Goal: Transaction & Acquisition: Purchase product/service

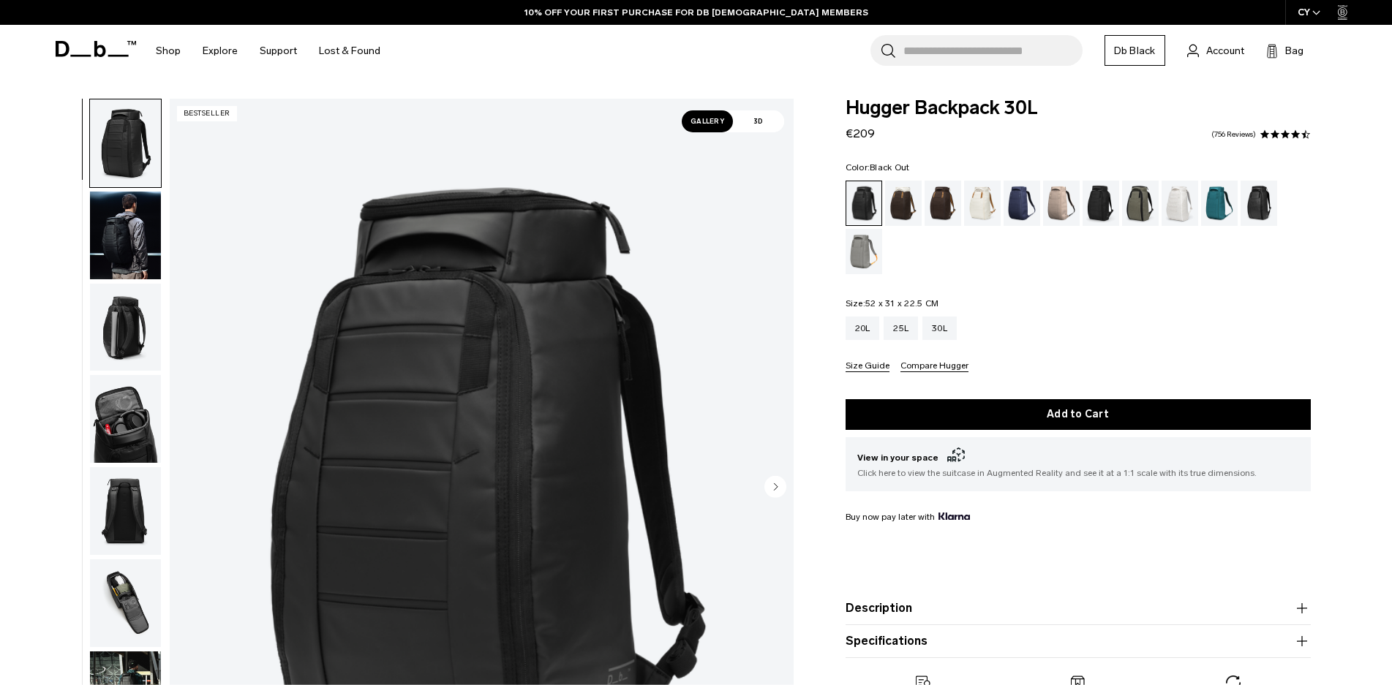
click at [592, 402] on img "1 / 11" at bounding box center [482, 488] width 624 height 779
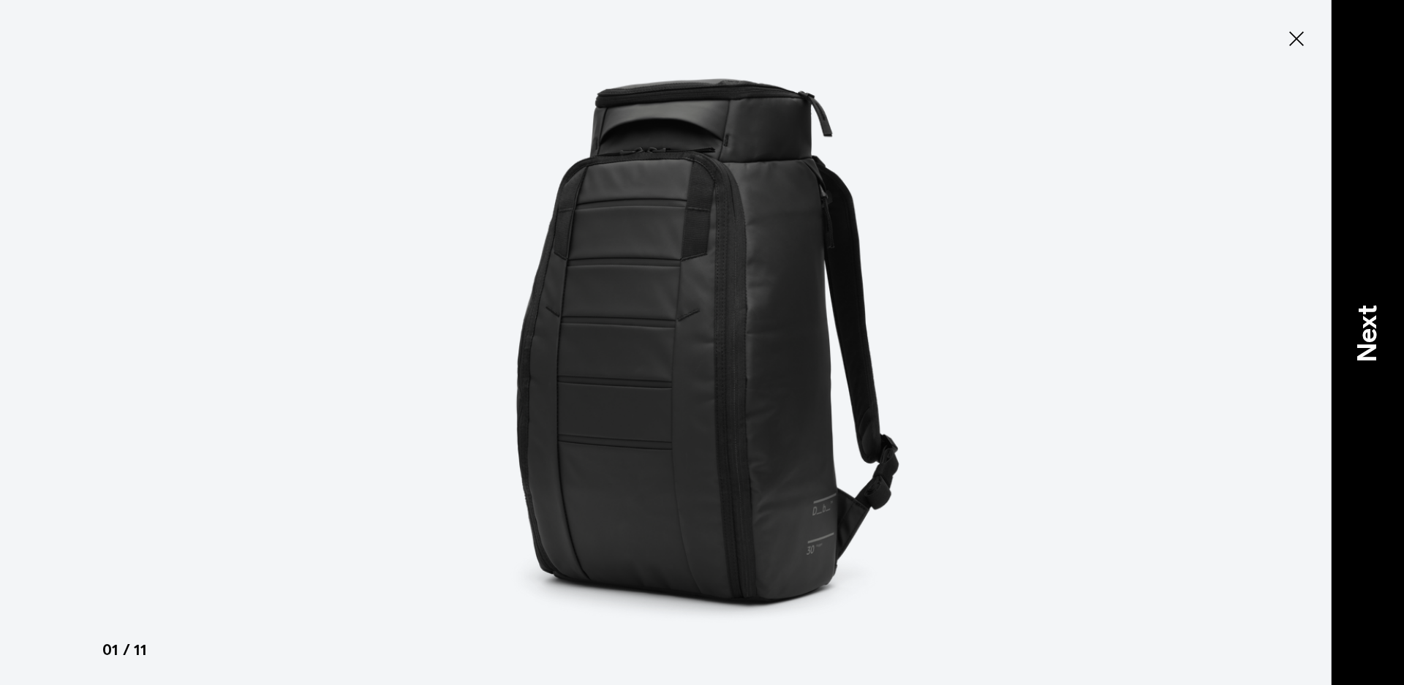
click at [1370, 344] on p "Next" at bounding box center [1367, 334] width 39 height 58
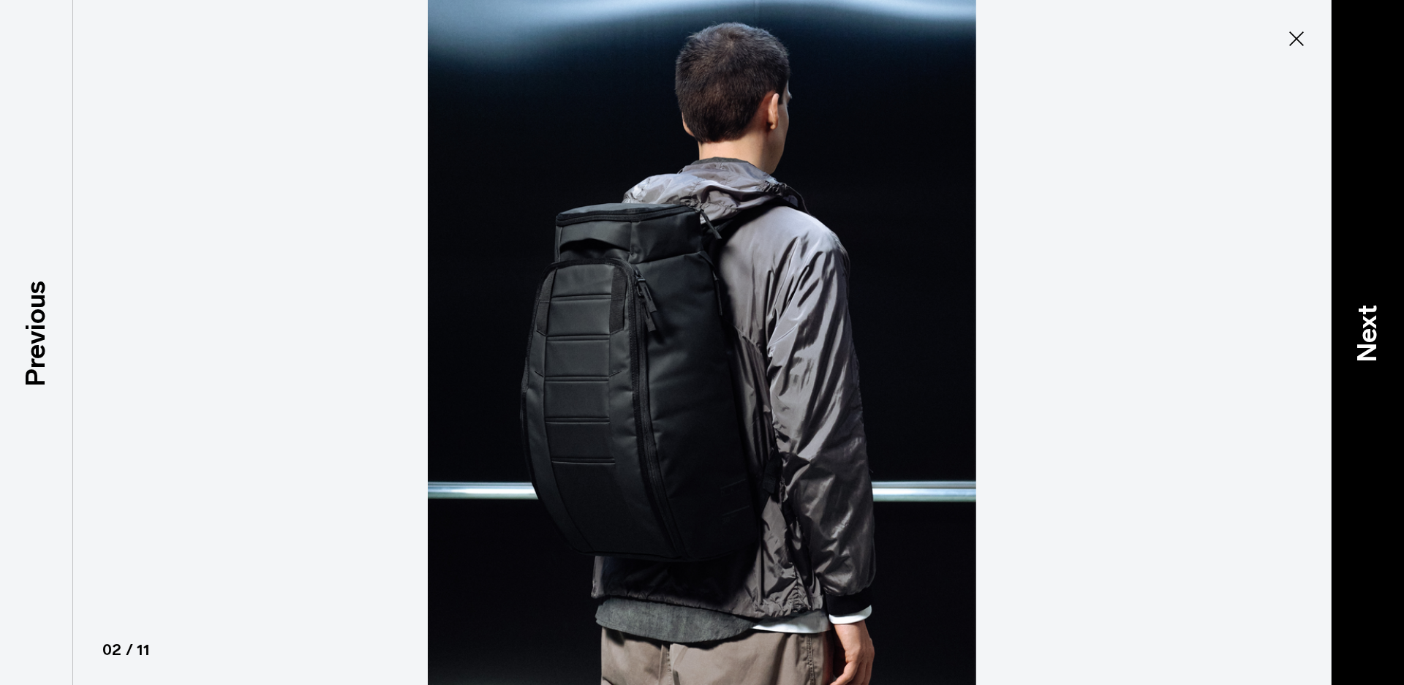
click at [1370, 344] on p "Next" at bounding box center [1367, 334] width 39 height 58
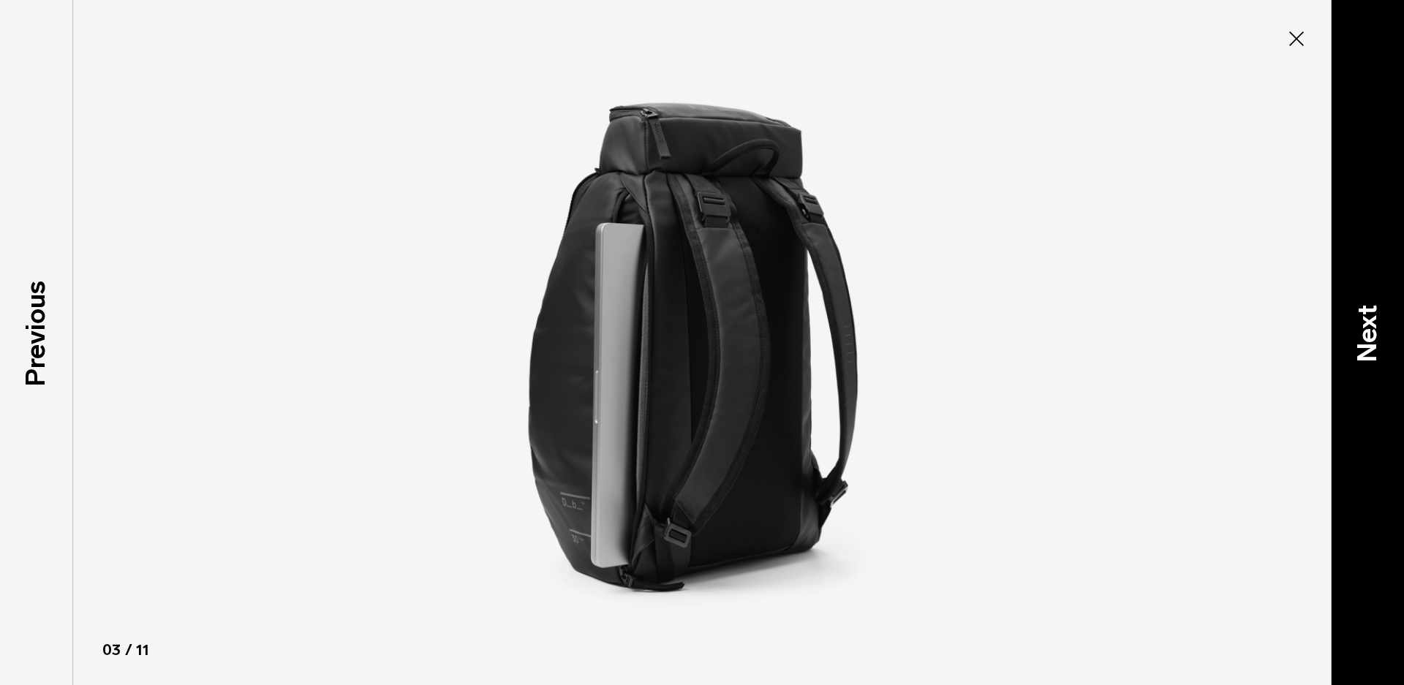
click at [1370, 344] on p "Next" at bounding box center [1367, 334] width 39 height 58
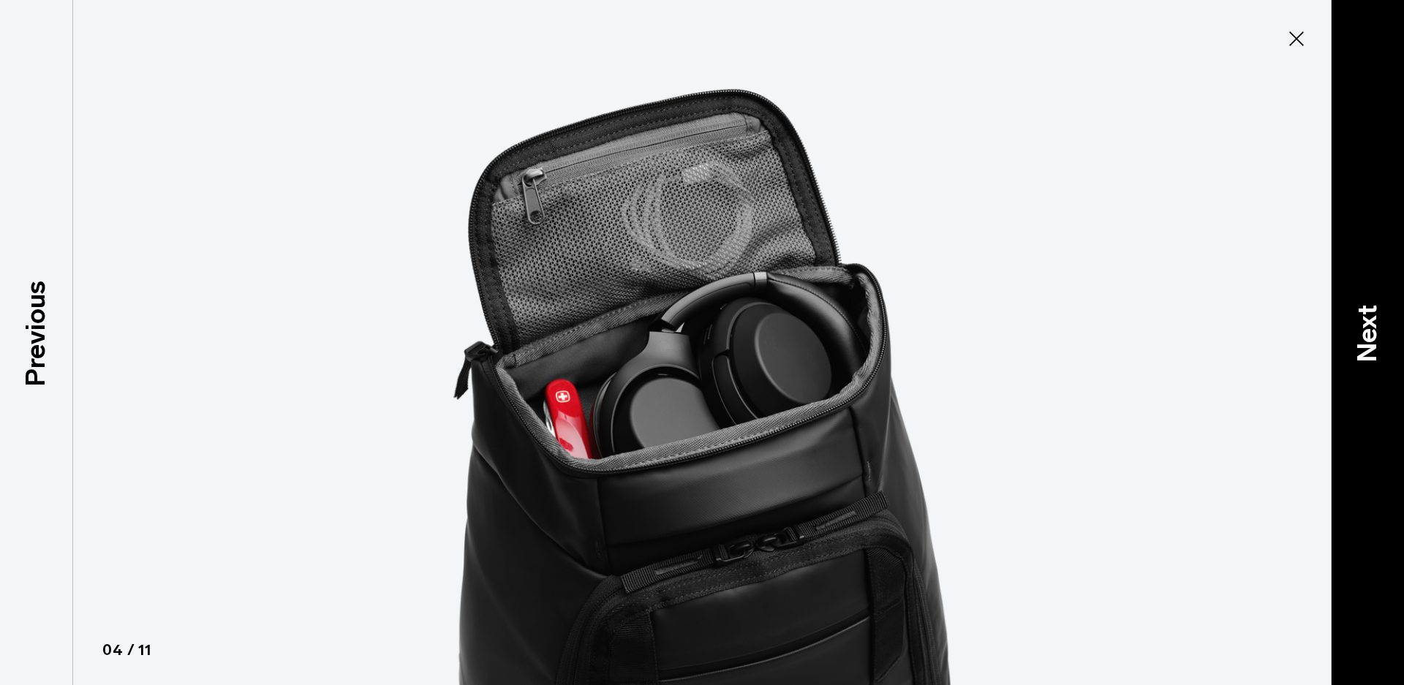
click at [1370, 344] on p "Next" at bounding box center [1367, 334] width 39 height 58
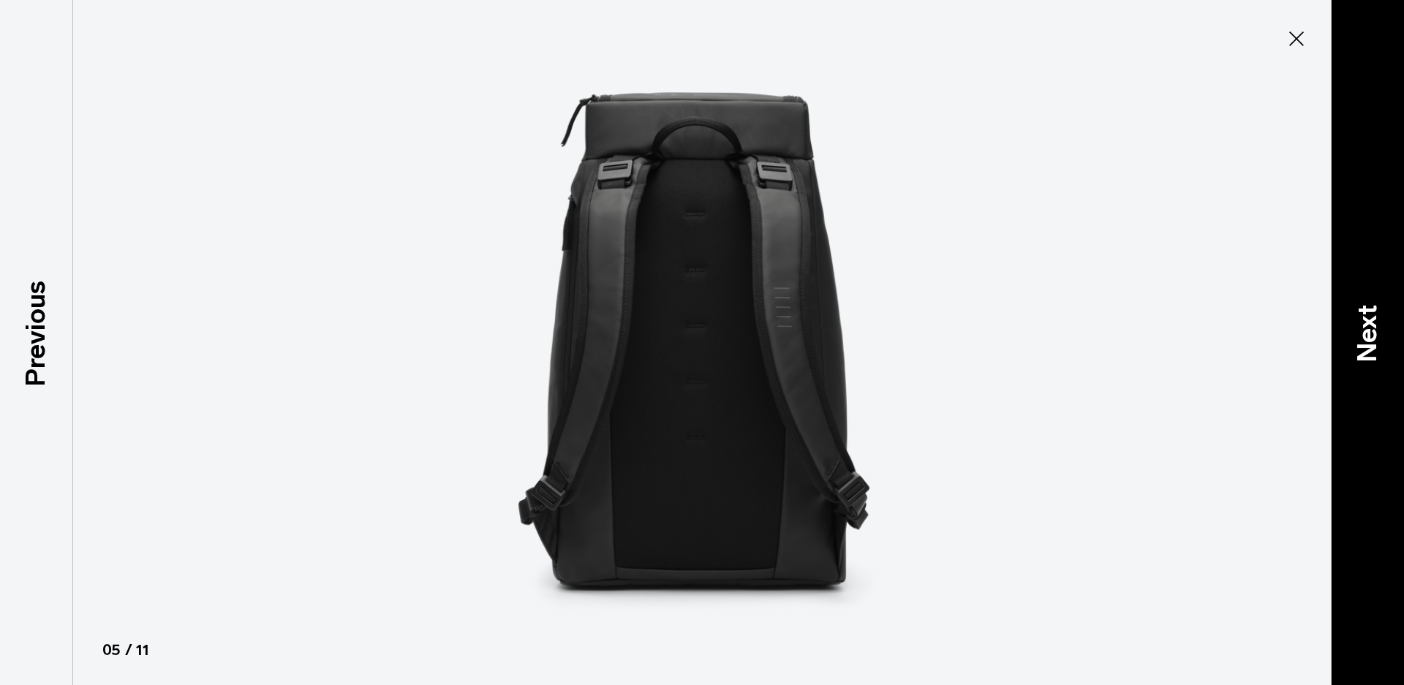
click at [1370, 344] on p "Next" at bounding box center [1367, 334] width 39 height 58
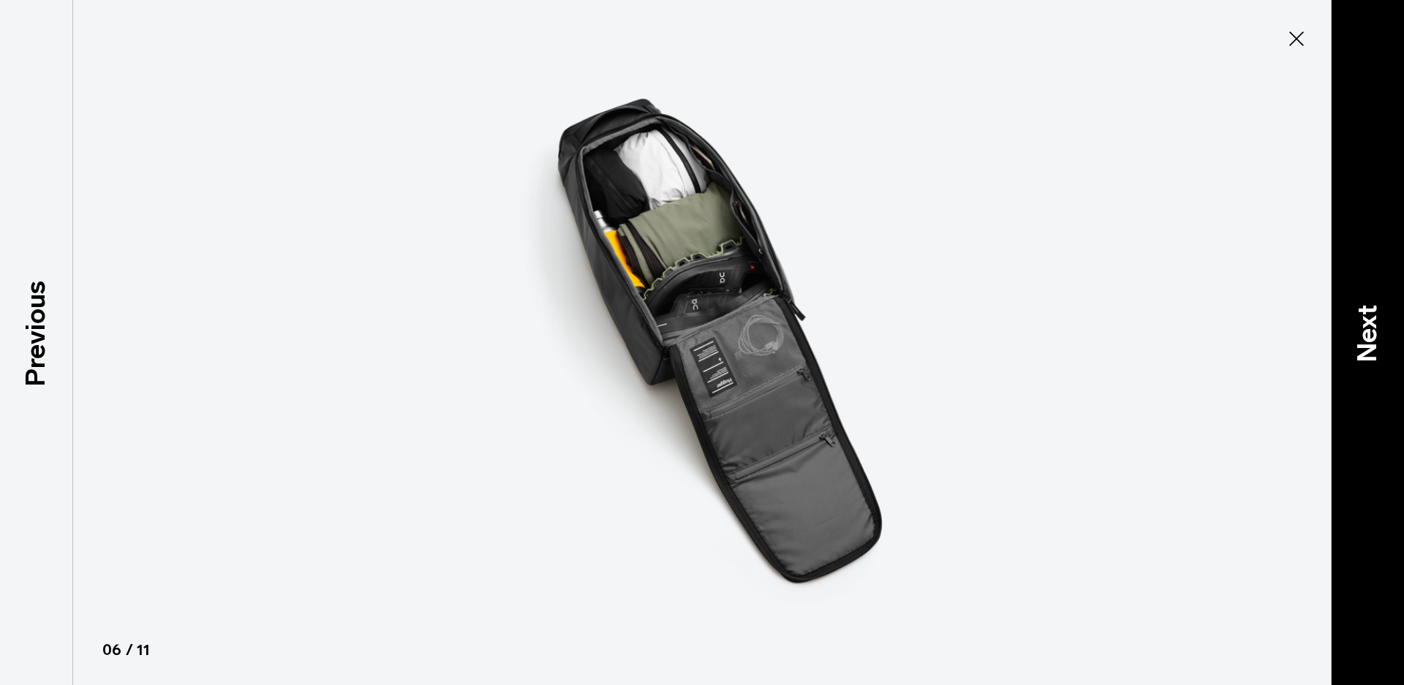
click at [1370, 344] on p "Next" at bounding box center [1367, 334] width 39 height 58
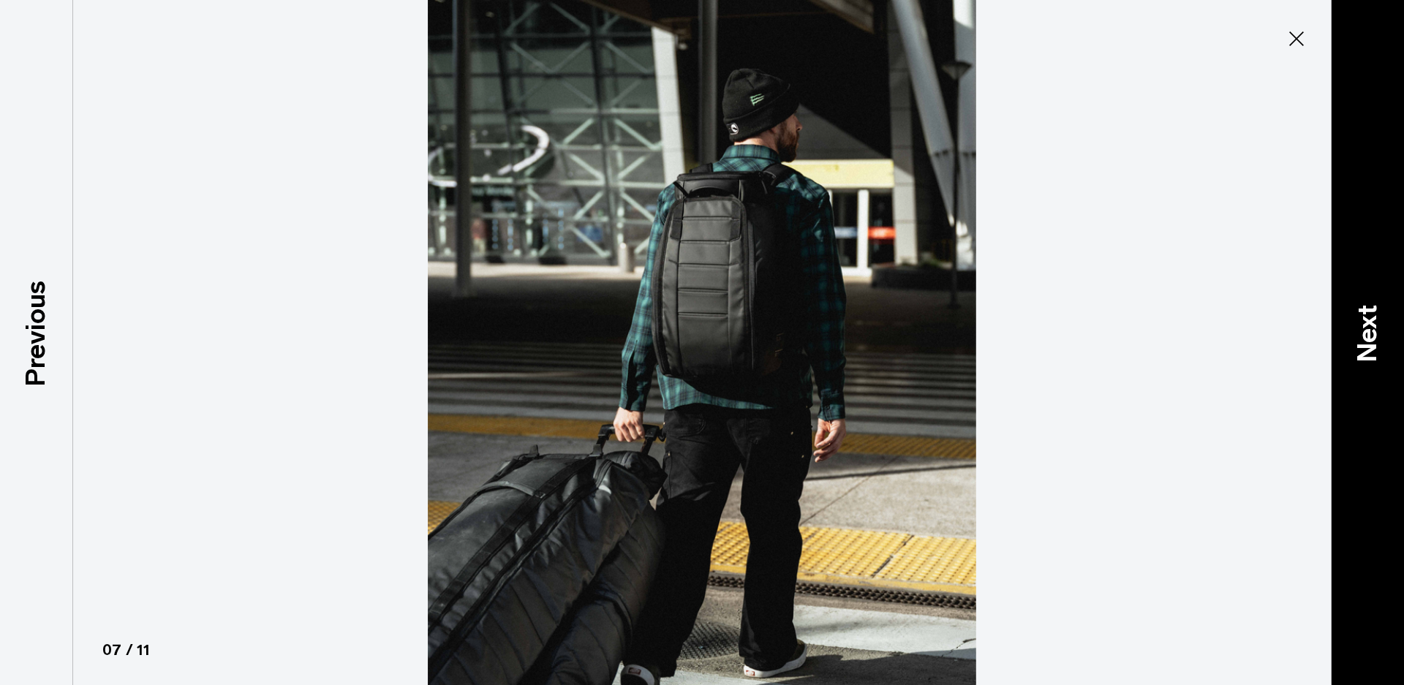
click at [1370, 344] on p "Next" at bounding box center [1367, 334] width 39 height 58
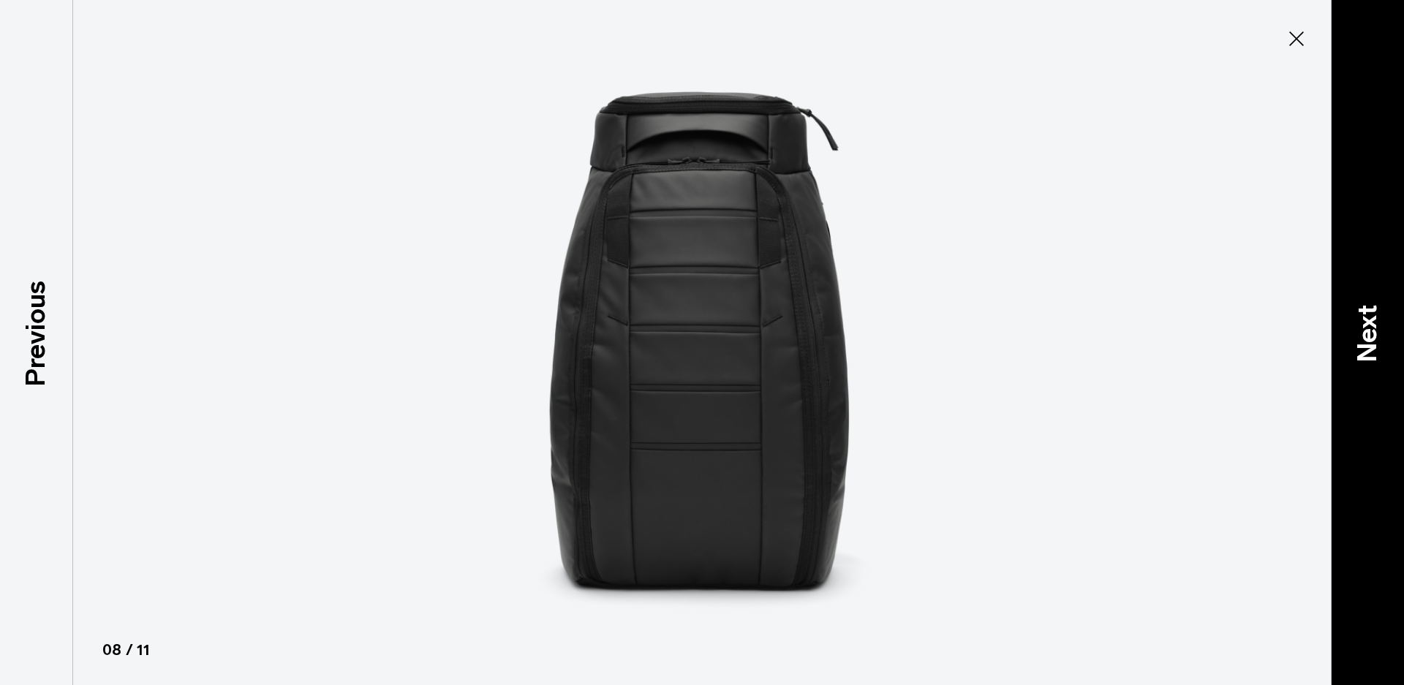
click at [1370, 344] on p "Next" at bounding box center [1367, 334] width 39 height 58
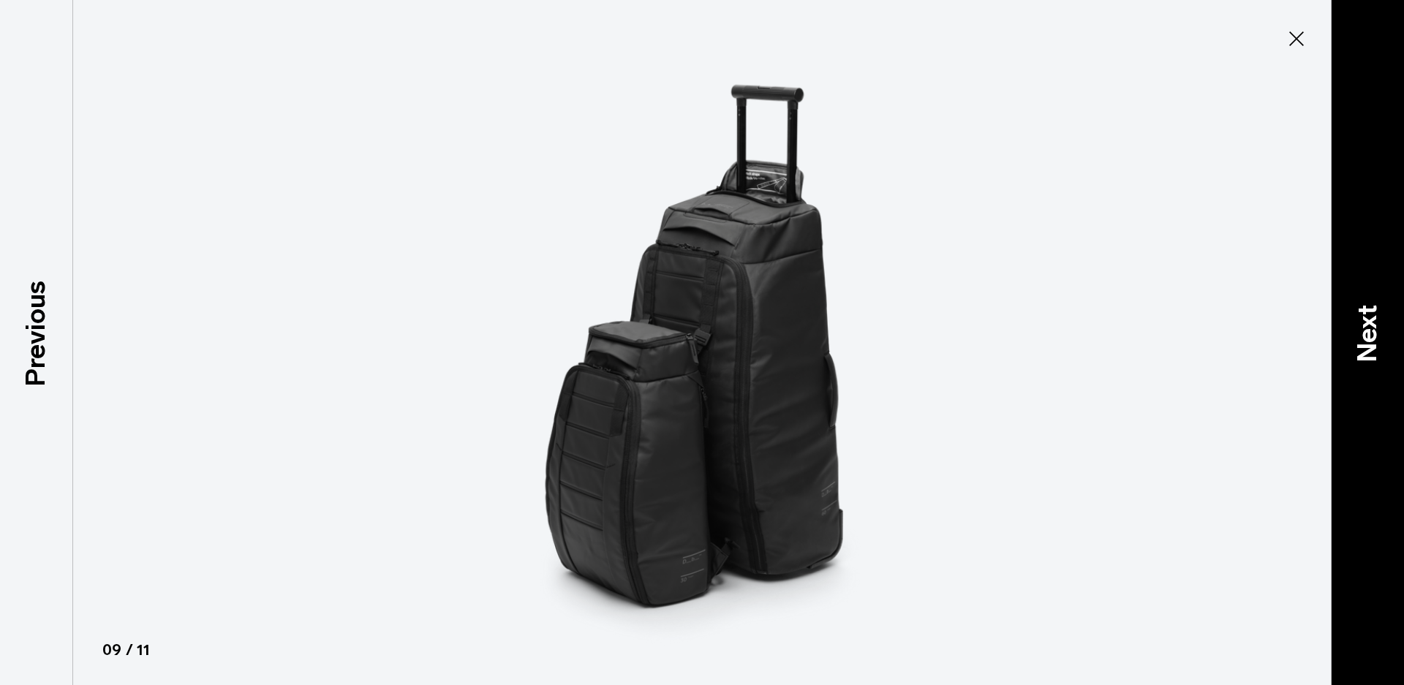
click at [1370, 344] on p "Next" at bounding box center [1367, 334] width 39 height 58
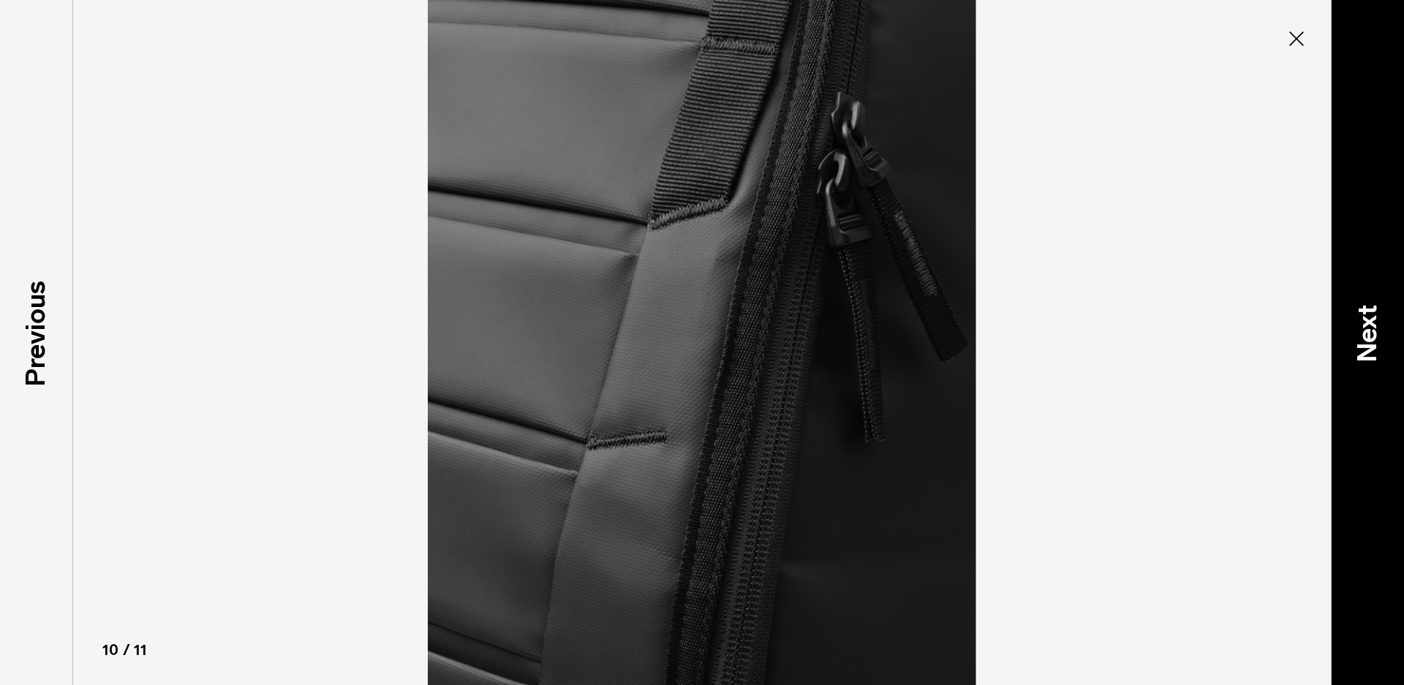
click at [1370, 344] on p "Next" at bounding box center [1367, 334] width 39 height 58
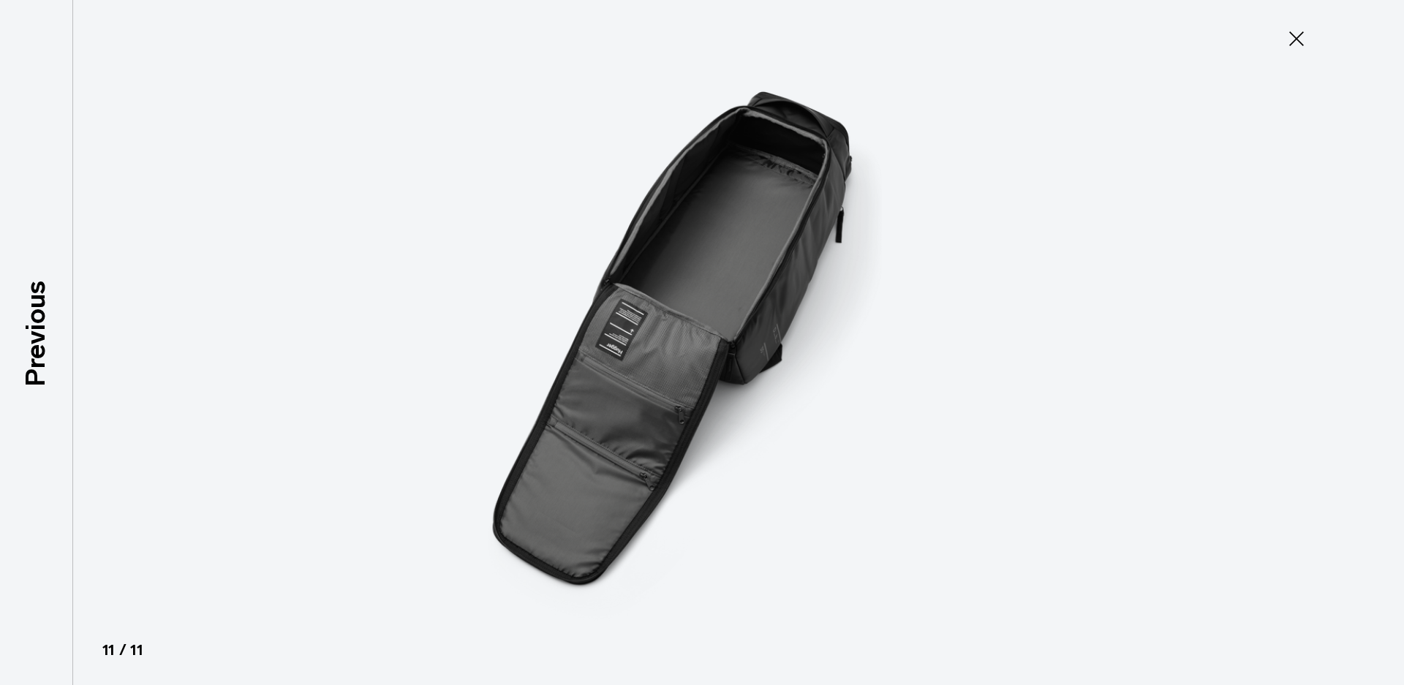
click at [1370, 344] on div at bounding box center [702, 342] width 1404 height 685
click at [1304, 39] on icon at bounding box center [1296, 38] width 23 height 23
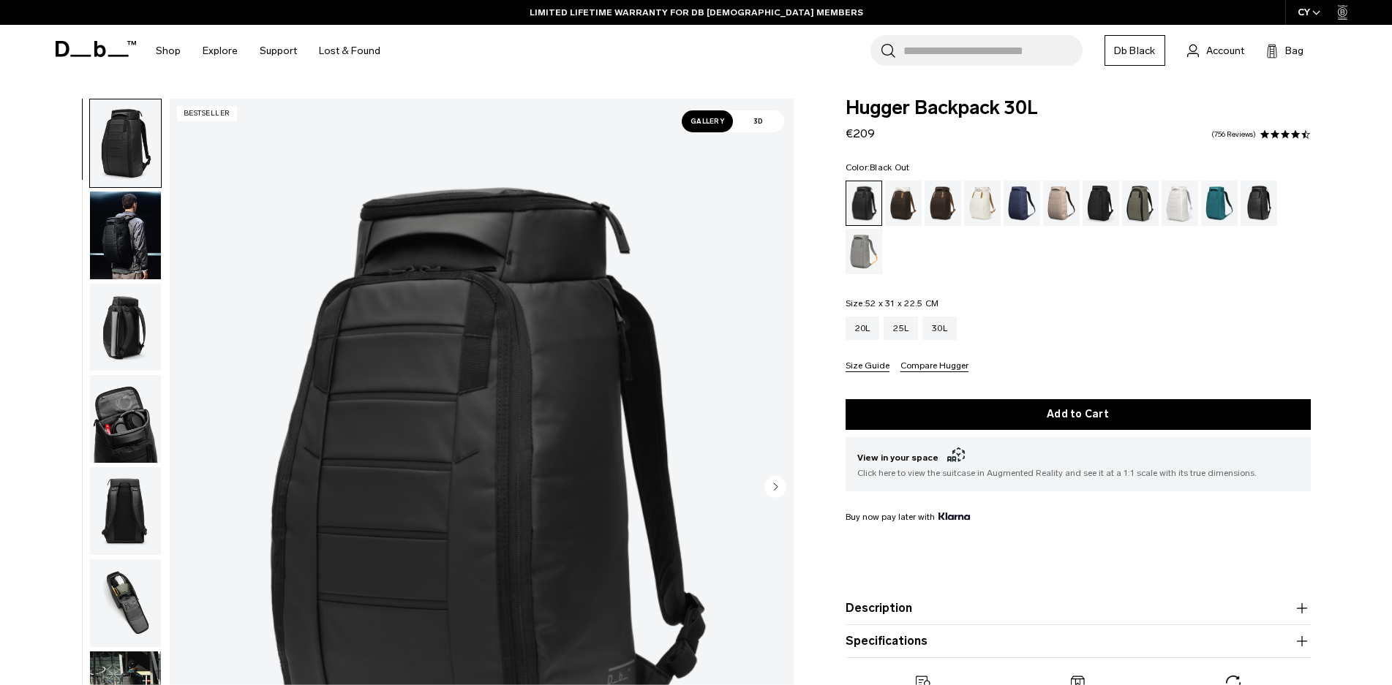
click at [132, 333] on img "button" at bounding box center [125, 328] width 71 height 88
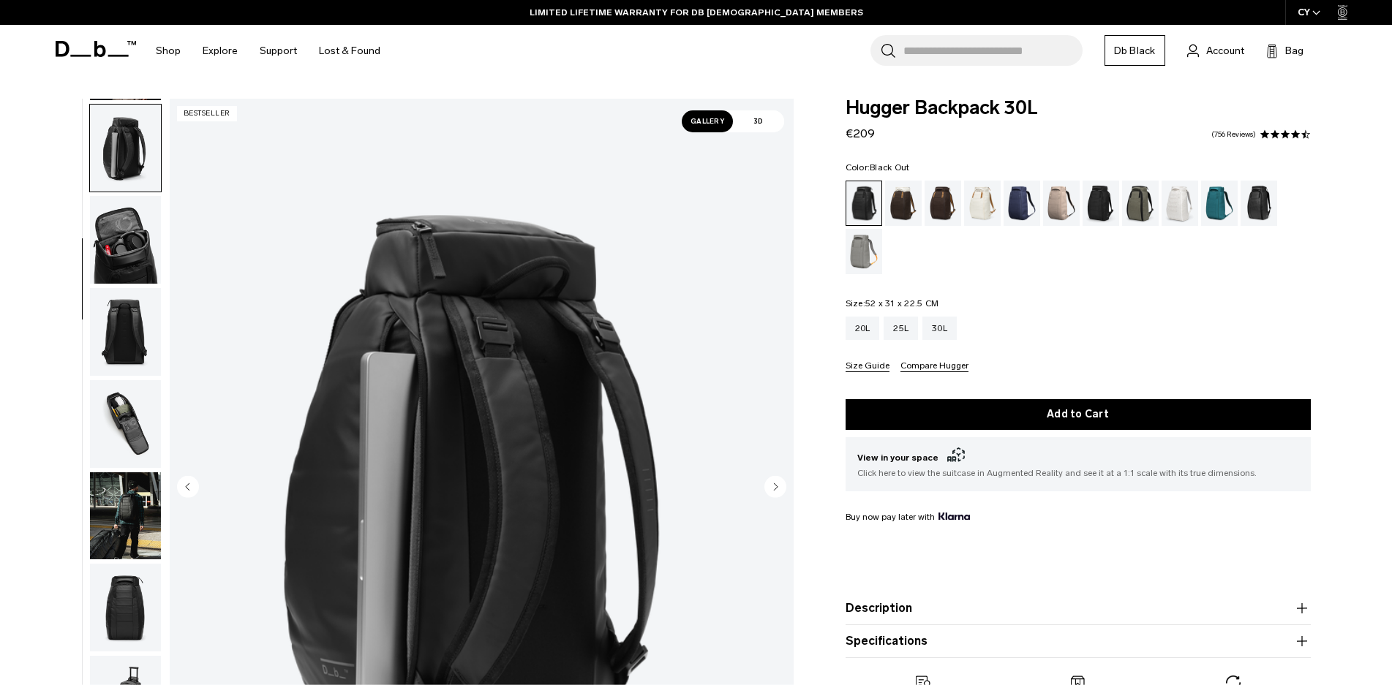
scroll to position [184, 0]
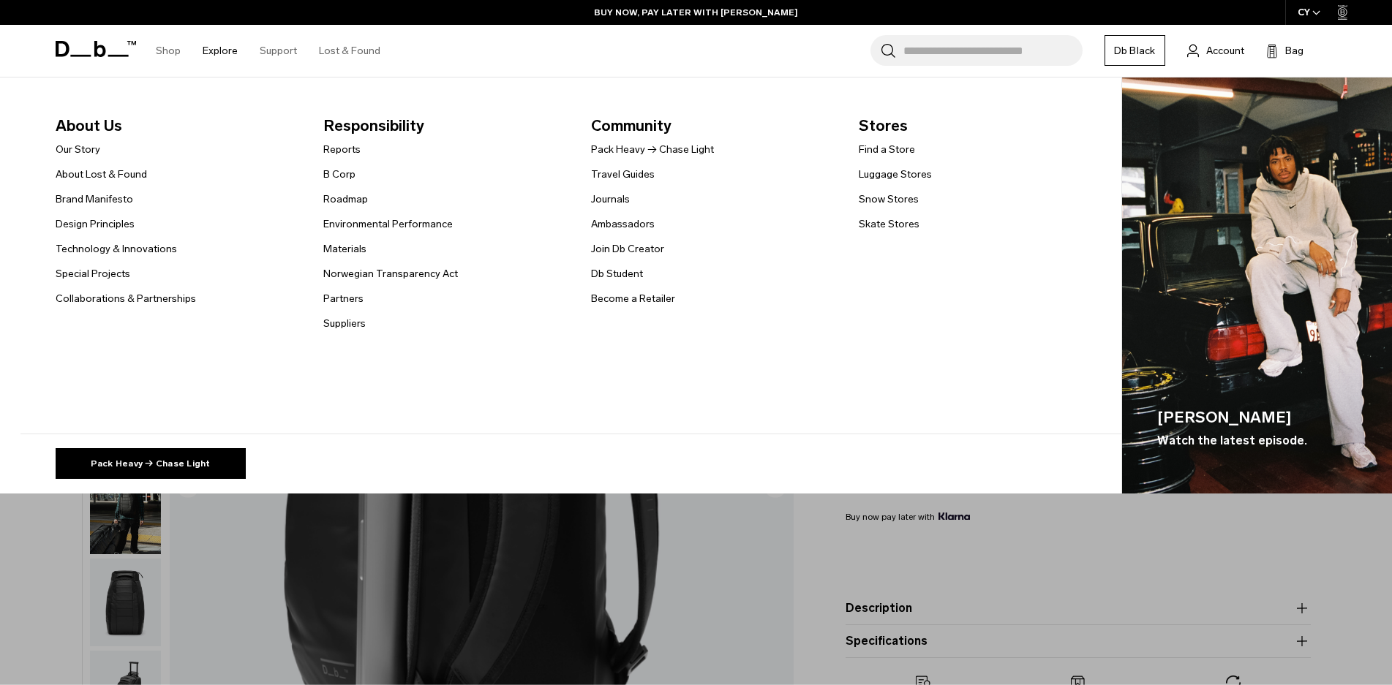
click at [211, 51] on link "Explore" at bounding box center [220, 51] width 35 height 52
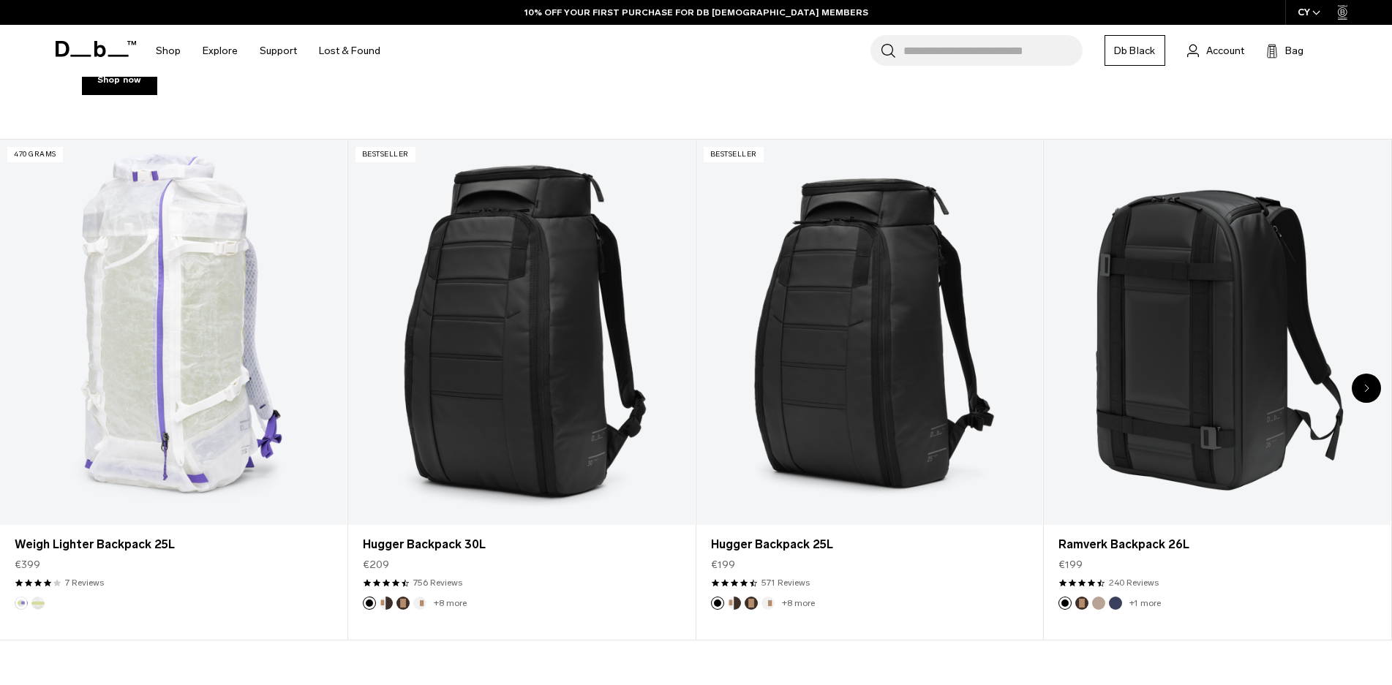
scroll to position [727, 0]
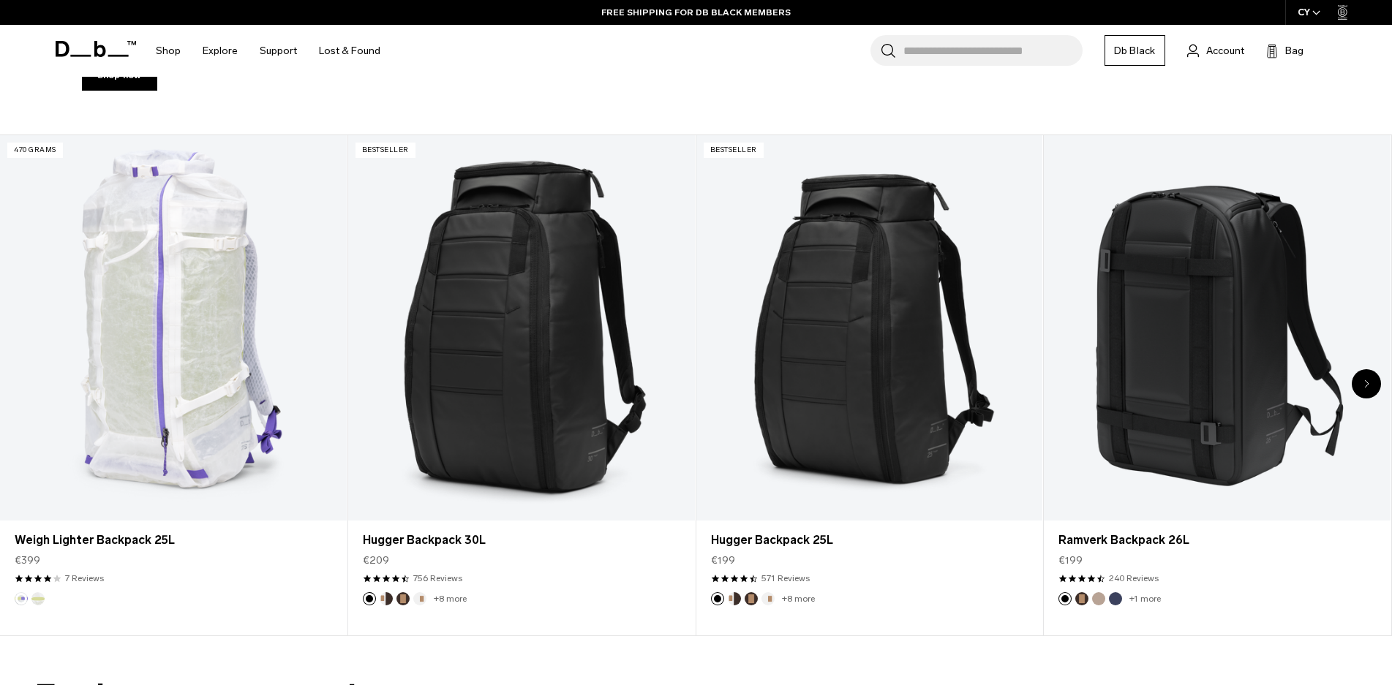
click at [1363, 385] on div "Next slide" at bounding box center [1366, 383] width 29 height 29
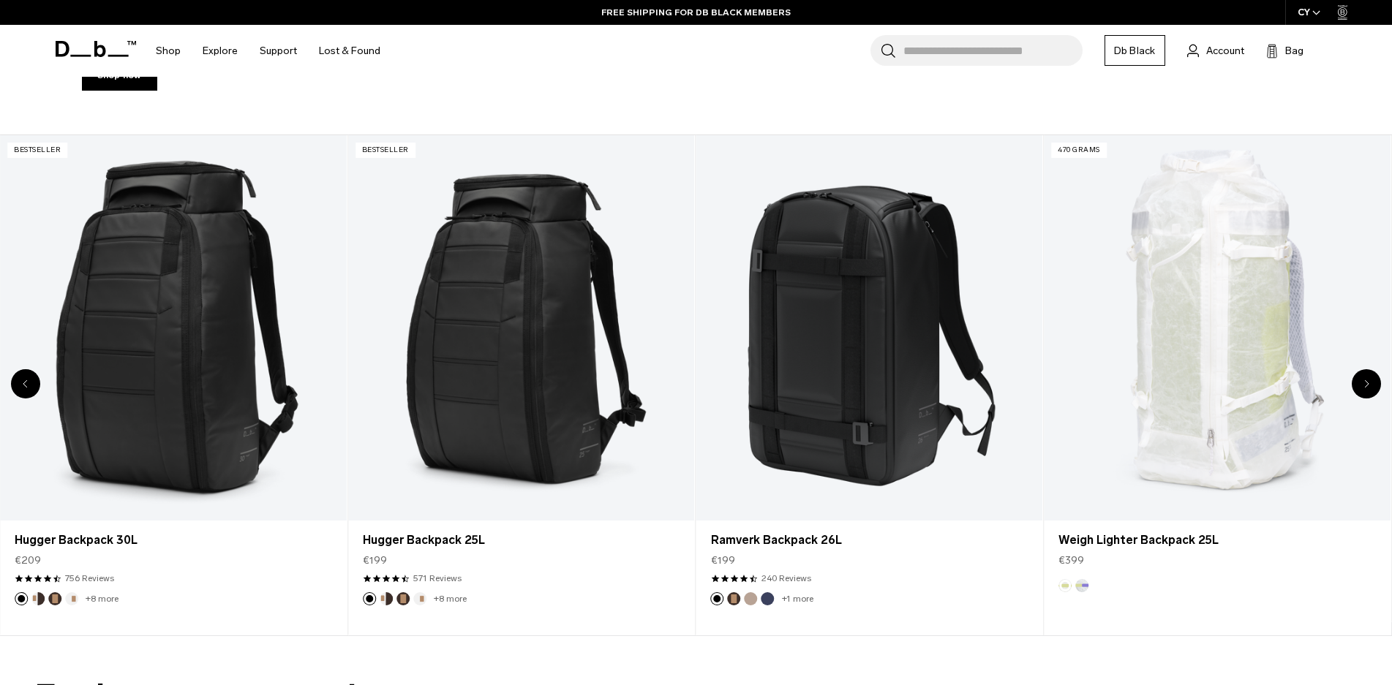
click at [1363, 385] on div "Next slide" at bounding box center [1366, 383] width 29 height 29
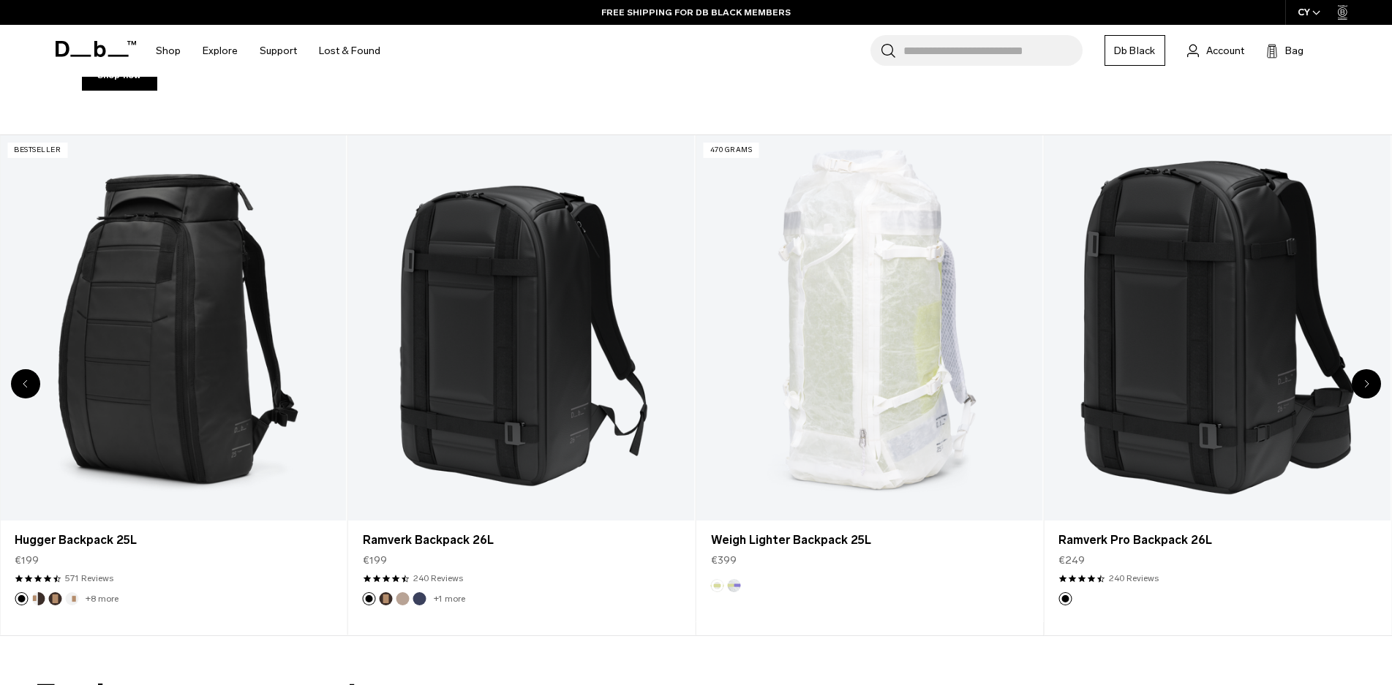
click at [1363, 385] on div "Next slide" at bounding box center [1366, 383] width 29 height 29
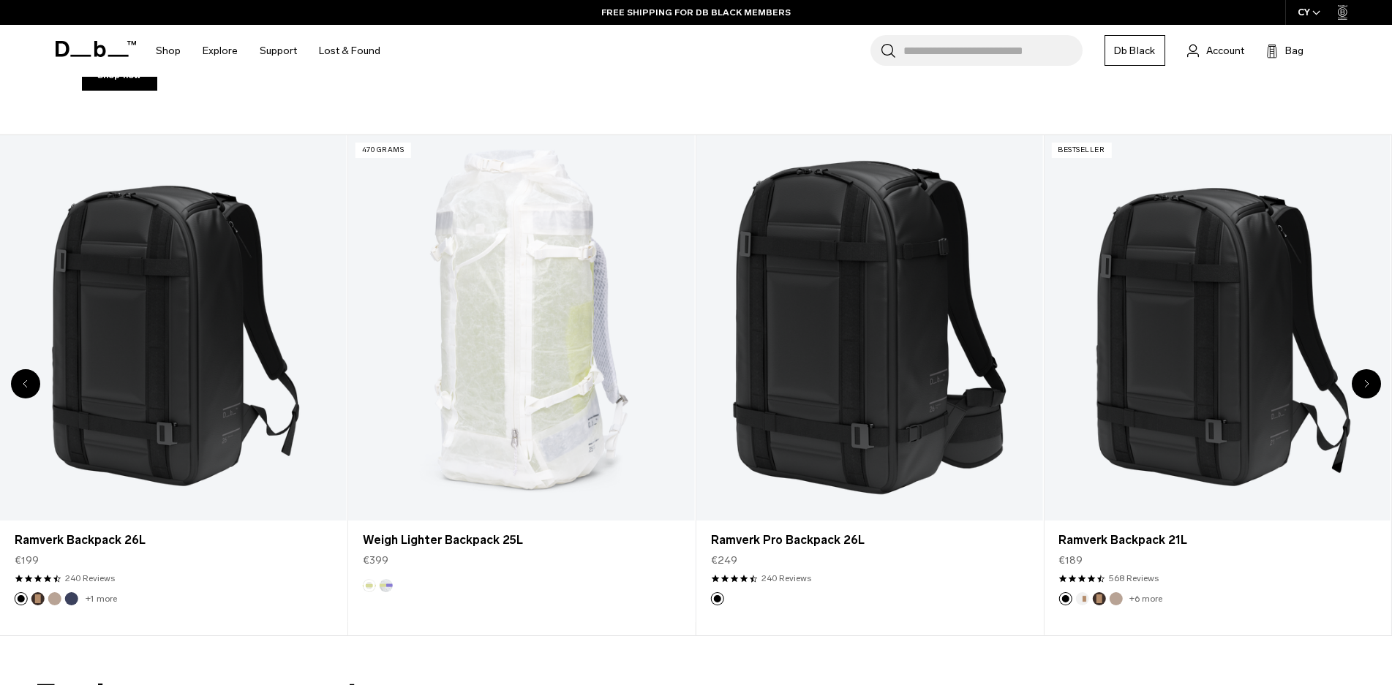
click at [1363, 385] on div "Next slide" at bounding box center [1366, 383] width 29 height 29
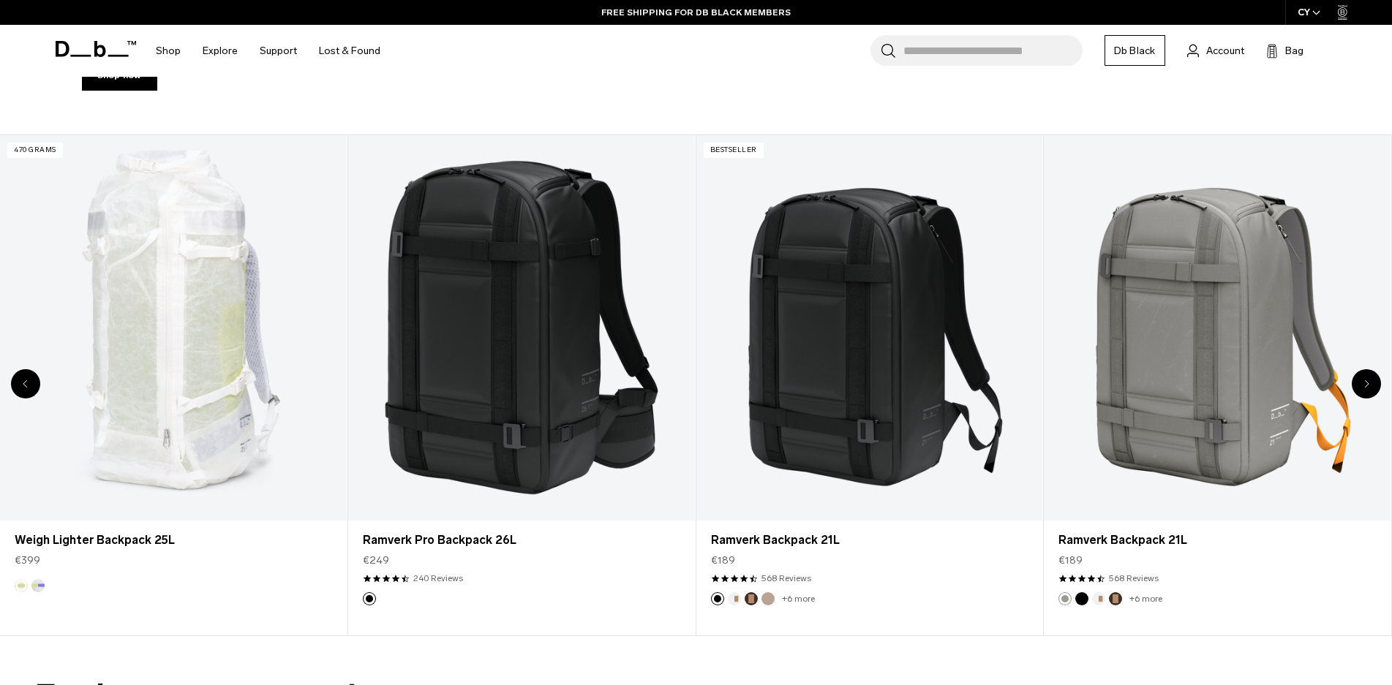
click at [1363, 385] on div "Next slide" at bounding box center [1366, 383] width 29 height 29
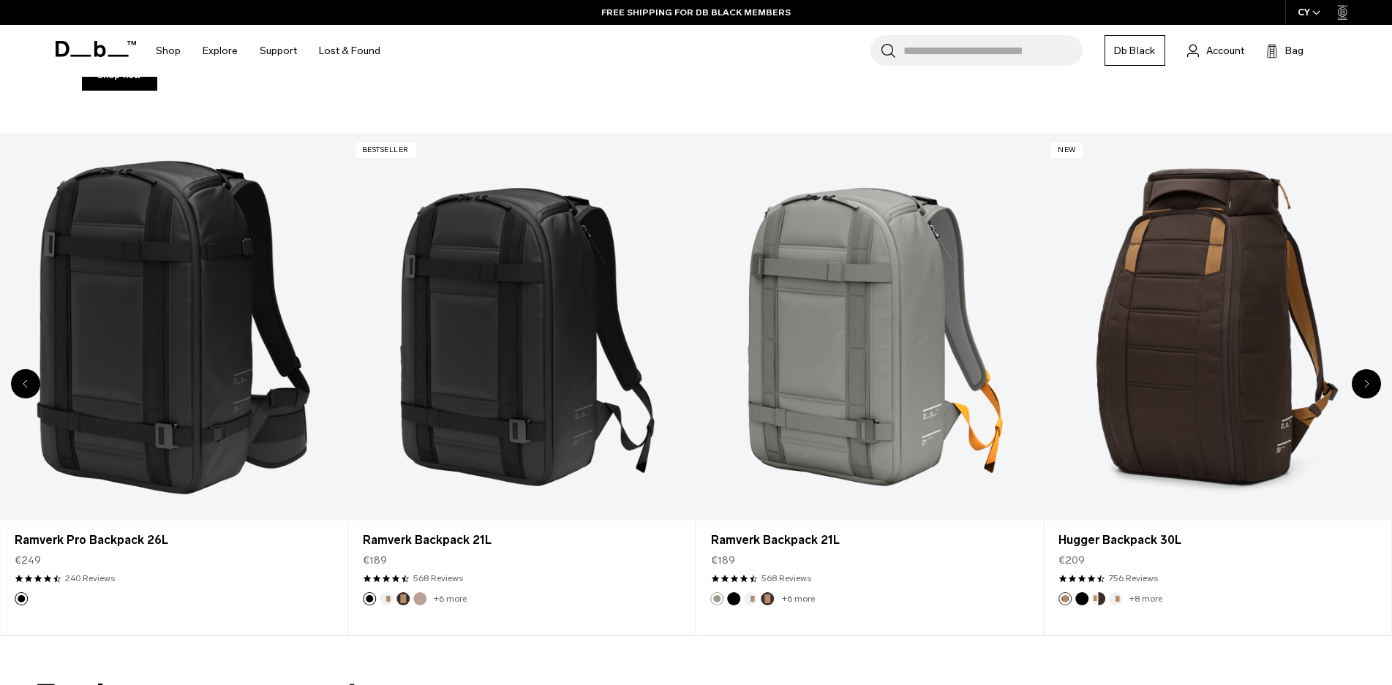
click at [1363, 385] on div "Next slide" at bounding box center [1366, 383] width 29 height 29
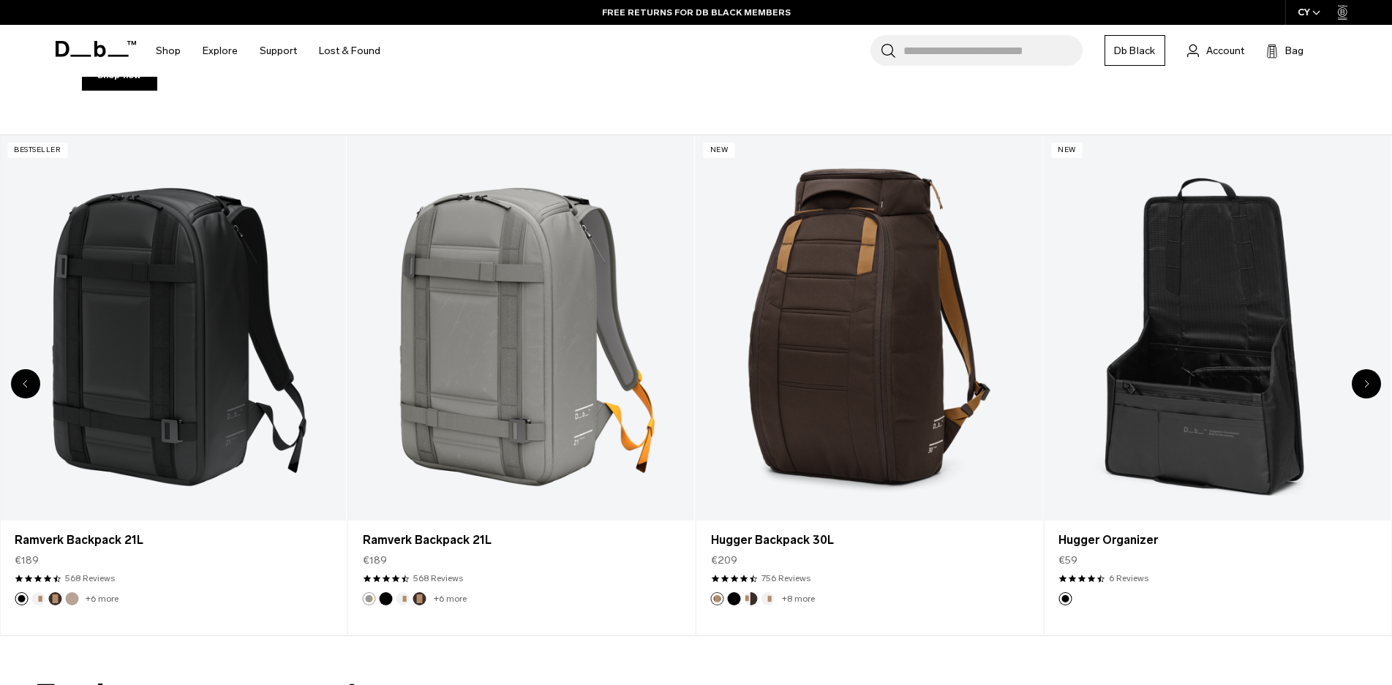
click at [1363, 385] on div "Next slide" at bounding box center [1366, 383] width 29 height 29
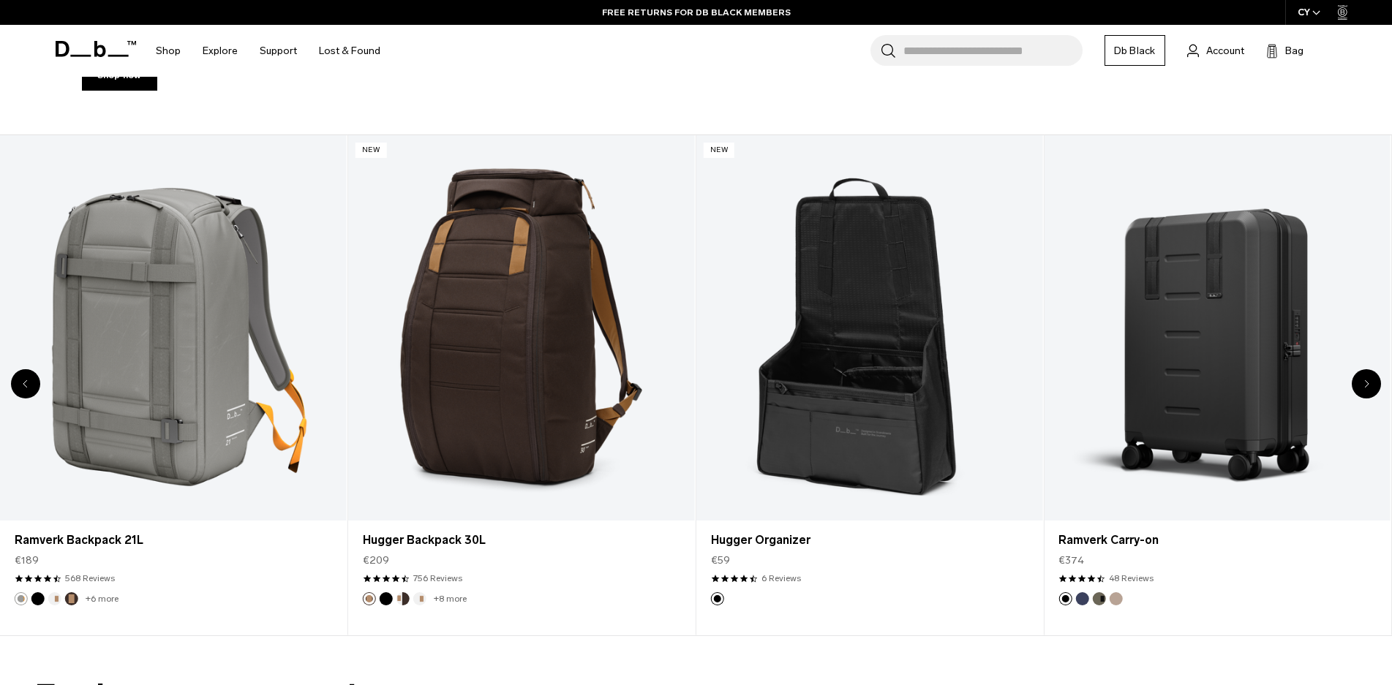
click at [1363, 385] on div "Next slide" at bounding box center [1366, 383] width 29 height 29
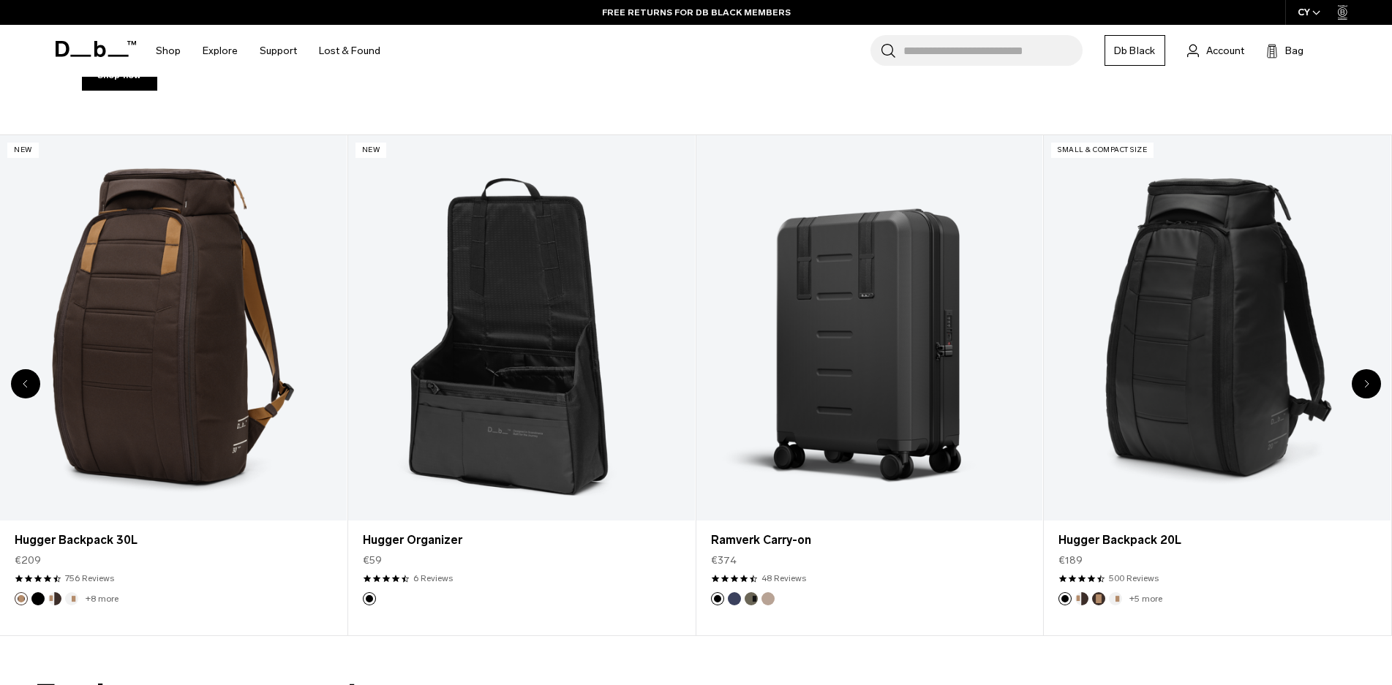
click at [1363, 385] on div "Next slide" at bounding box center [1366, 383] width 29 height 29
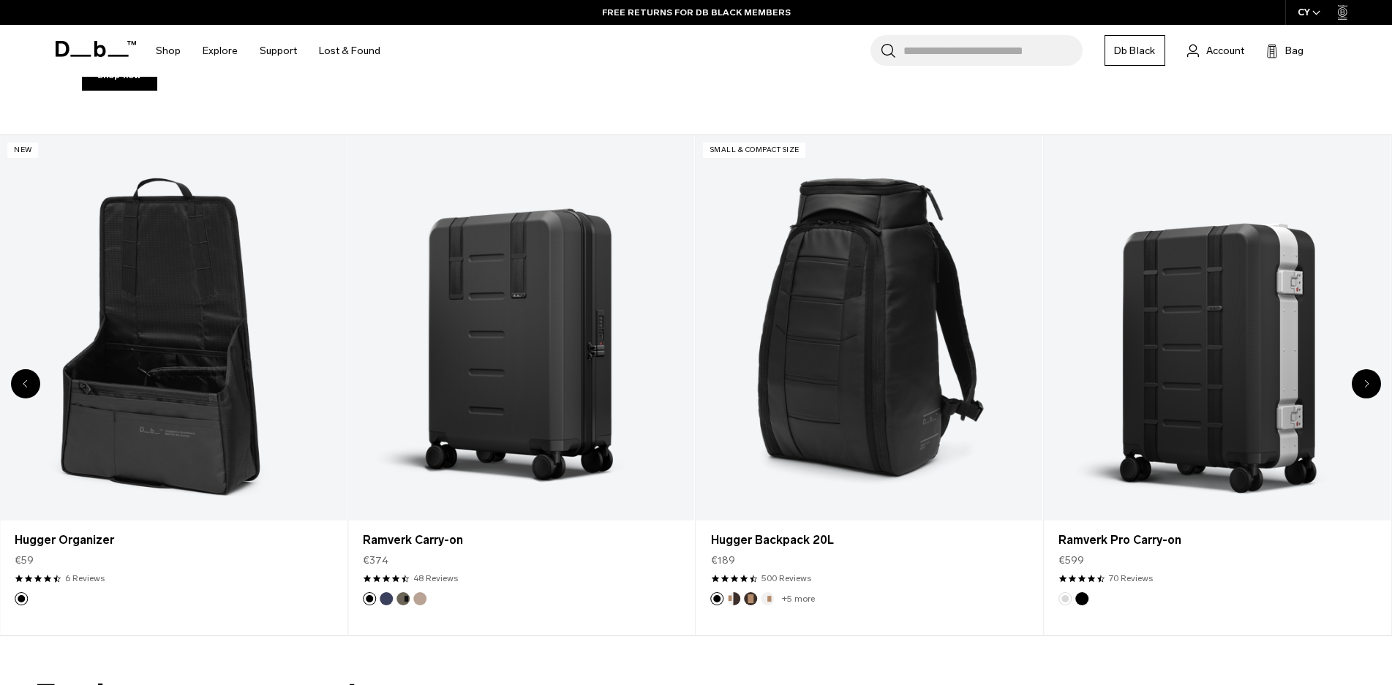
click at [1363, 385] on div "Next slide" at bounding box center [1366, 383] width 29 height 29
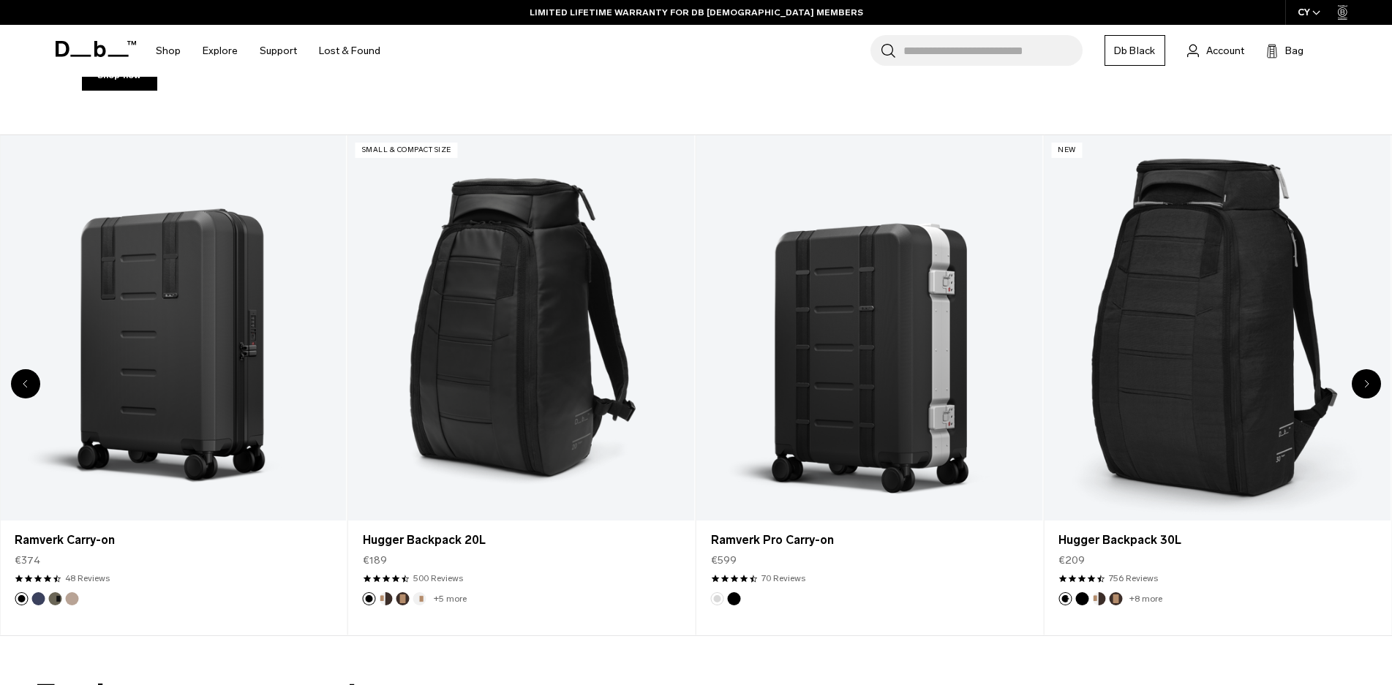
click at [1363, 385] on div "Next slide" at bounding box center [1366, 383] width 29 height 29
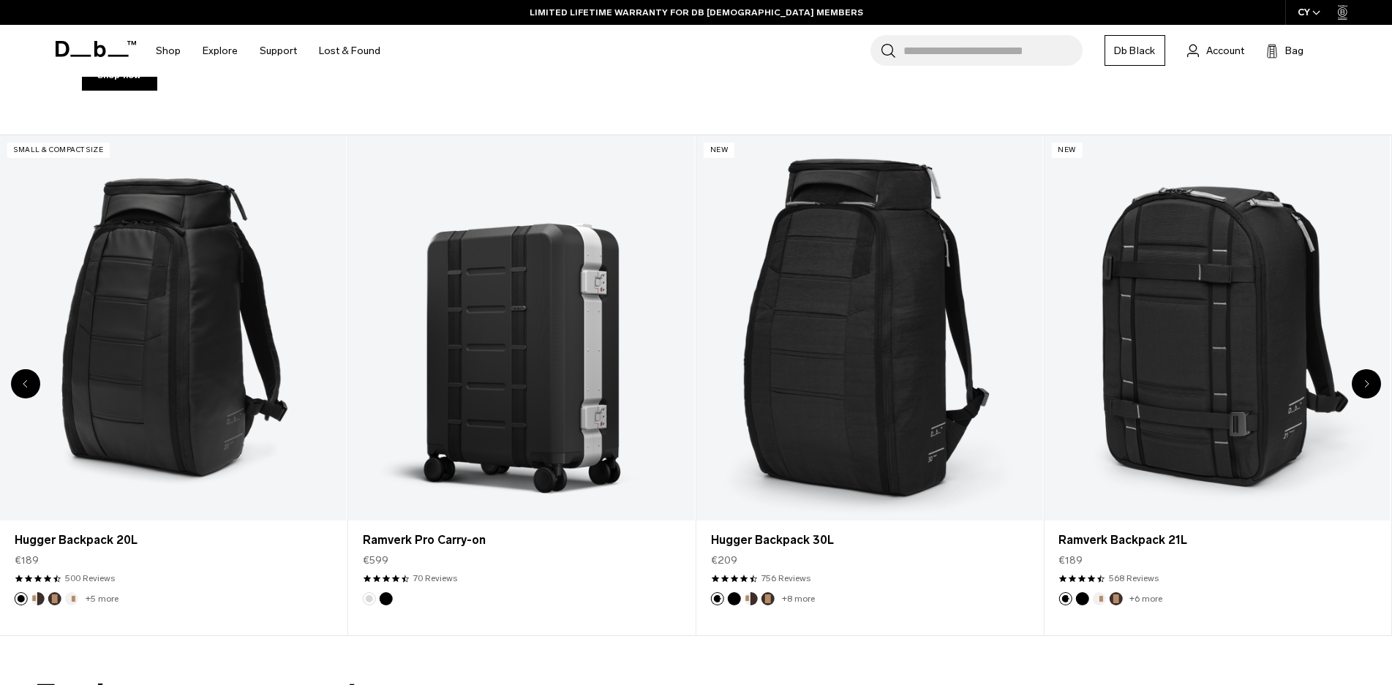
click at [1363, 385] on div "Next slide" at bounding box center [1366, 383] width 29 height 29
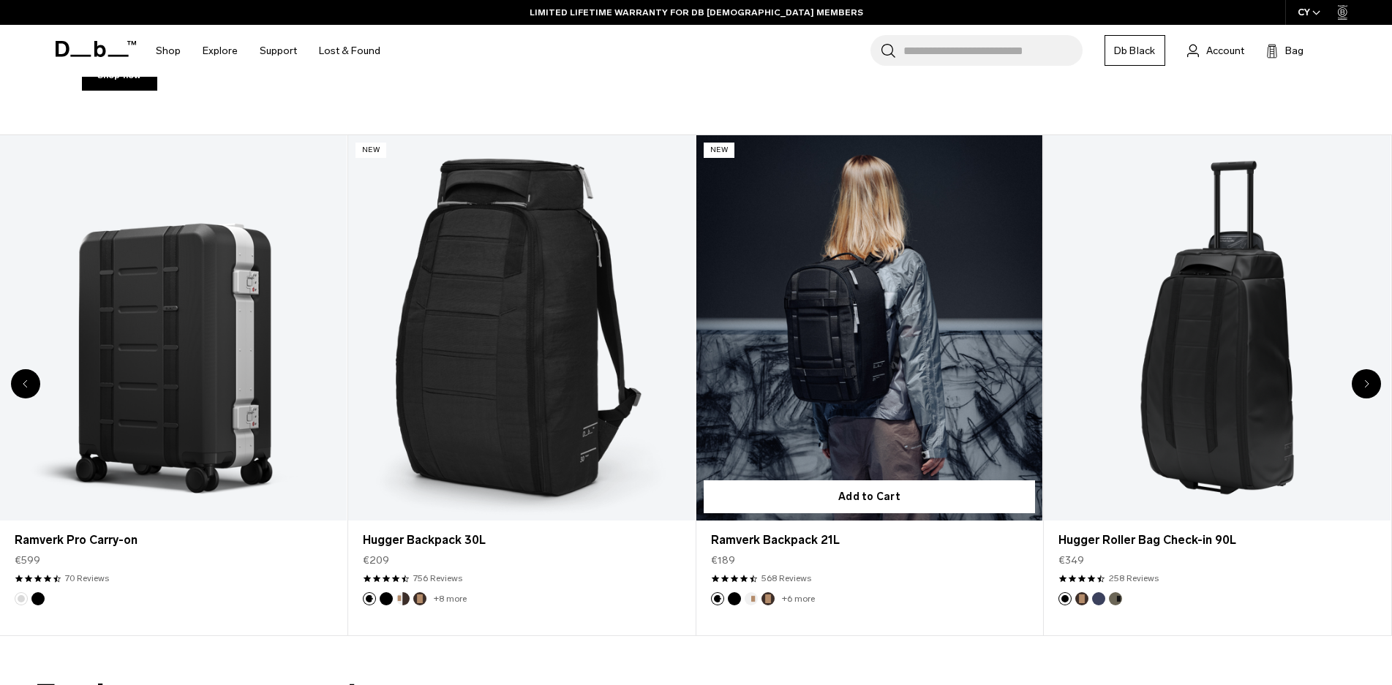
click at [854, 358] on link "Ramverk Backpack 21L" at bounding box center [869, 327] width 347 height 385
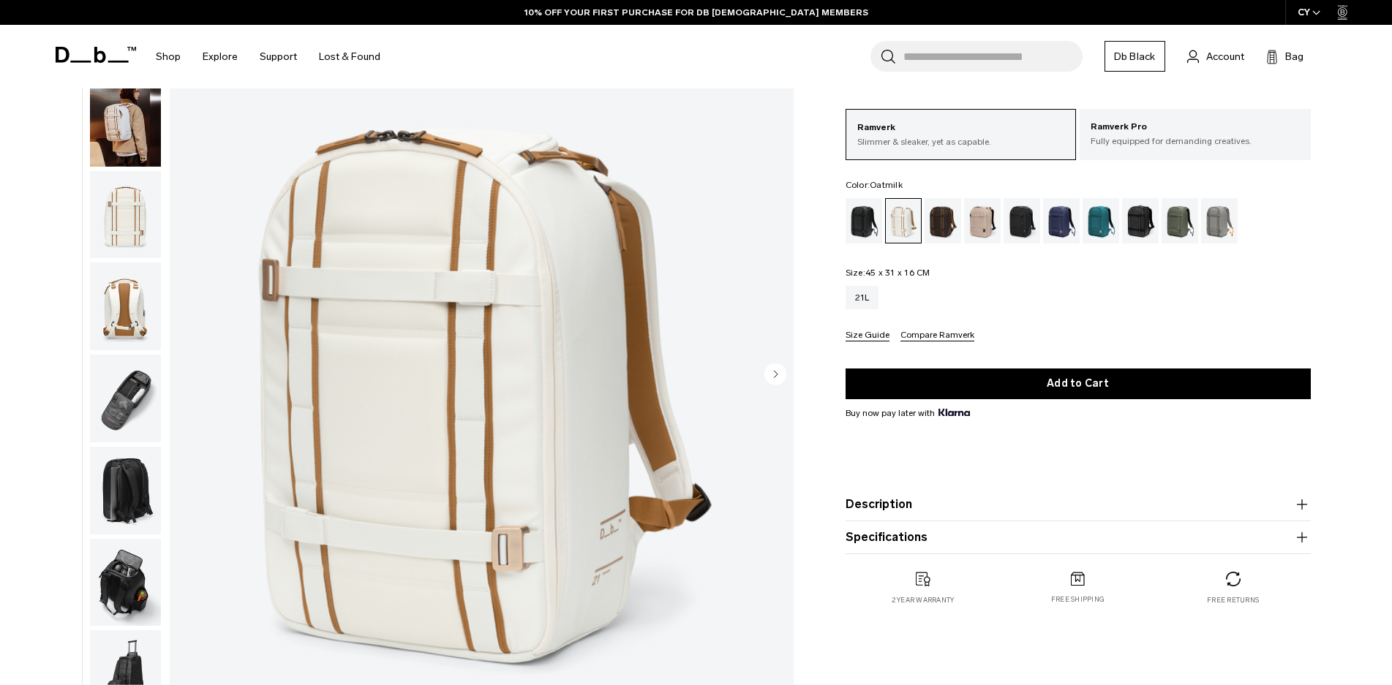
scroll to position [106, 0]
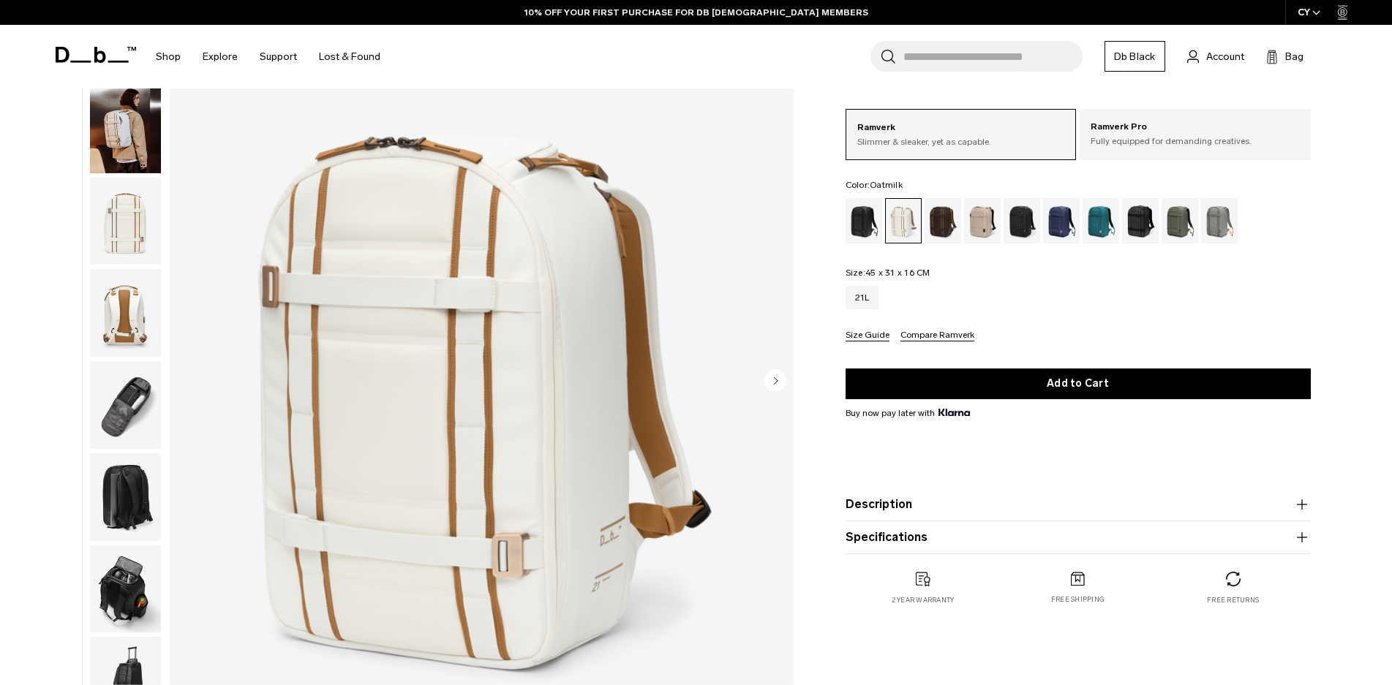
click at [576, 433] on img "1 / 16" at bounding box center [482, 382] width 624 height 779
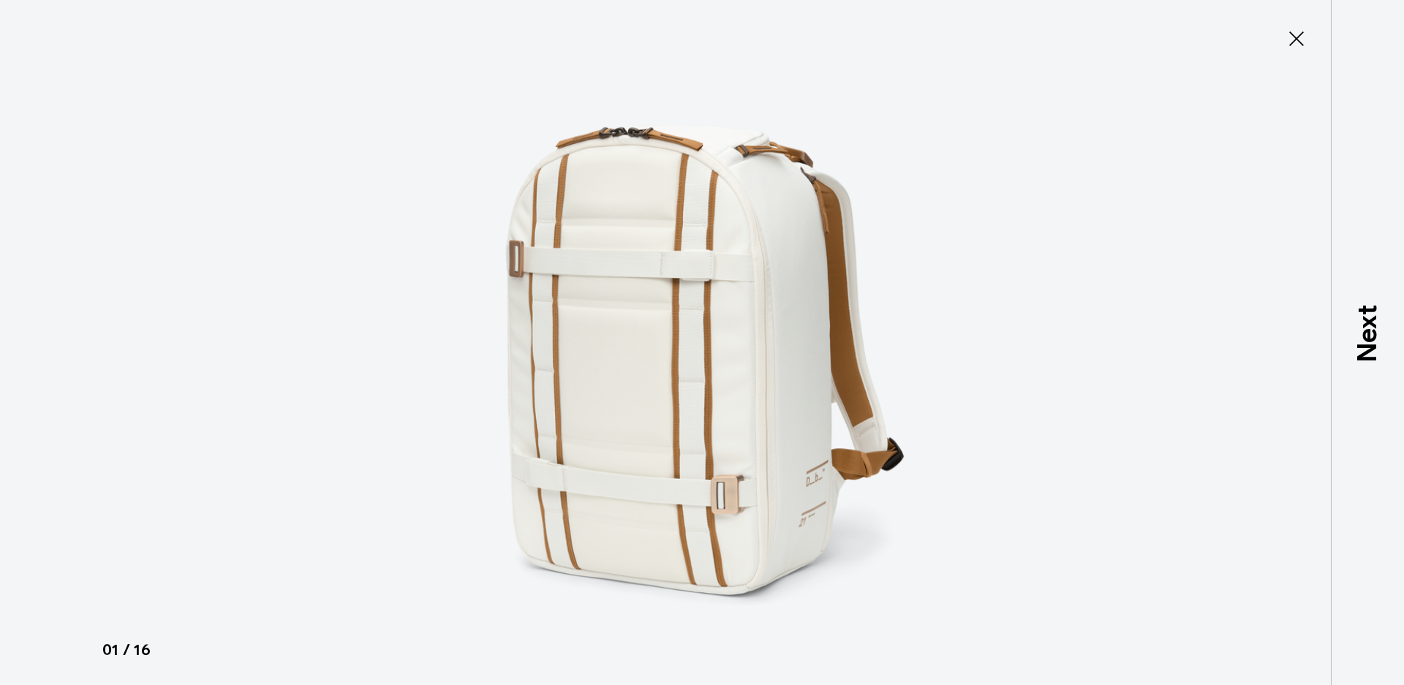
click at [963, 410] on img at bounding box center [702, 342] width 658 height 685
click at [1296, 39] on icon at bounding box center [1297, 38] width 15 height 15
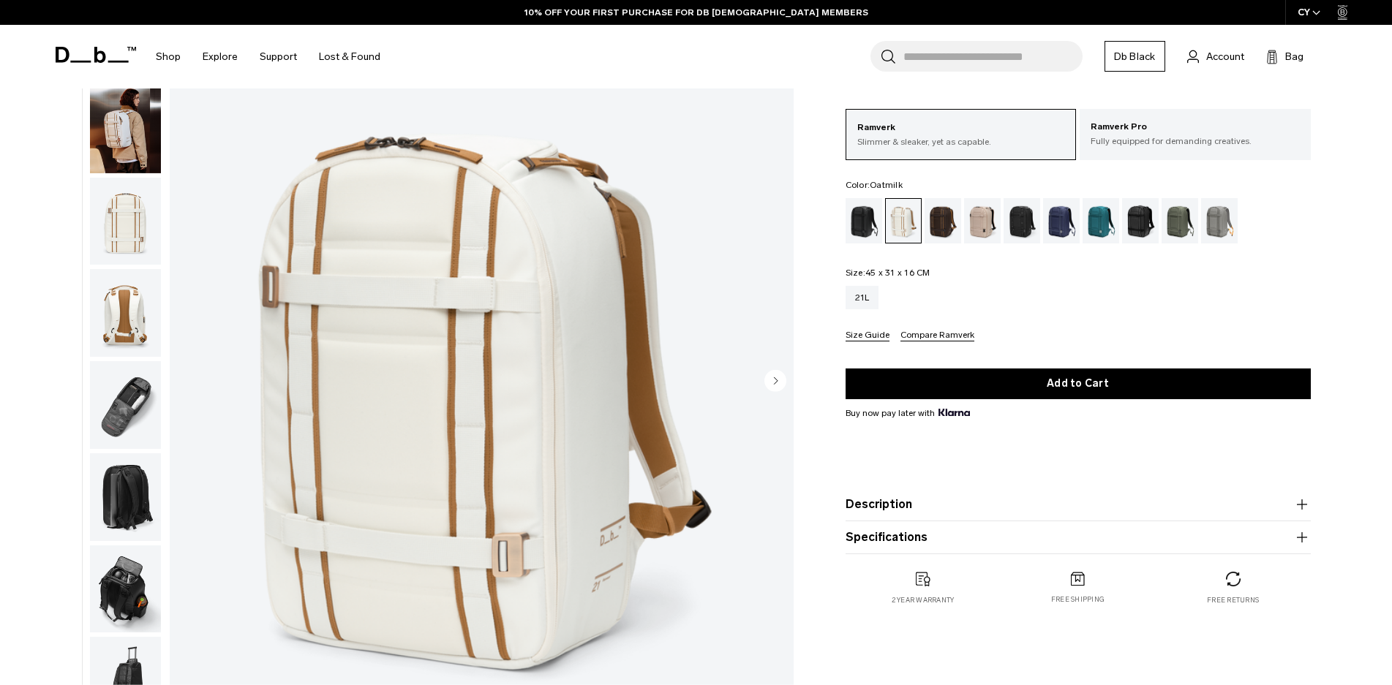
click at [132, 309] on img "button" at bounding box center [125, 313] width 71 height 88
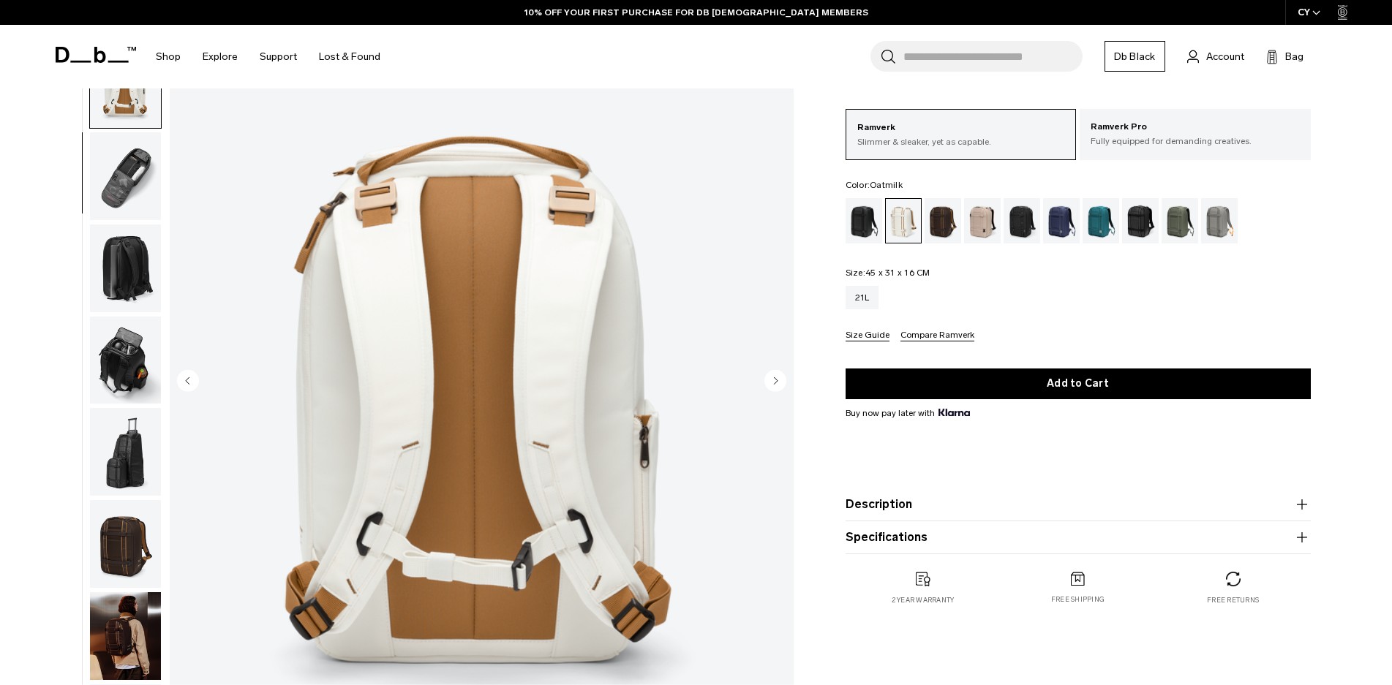
scroll to position [276, 0]
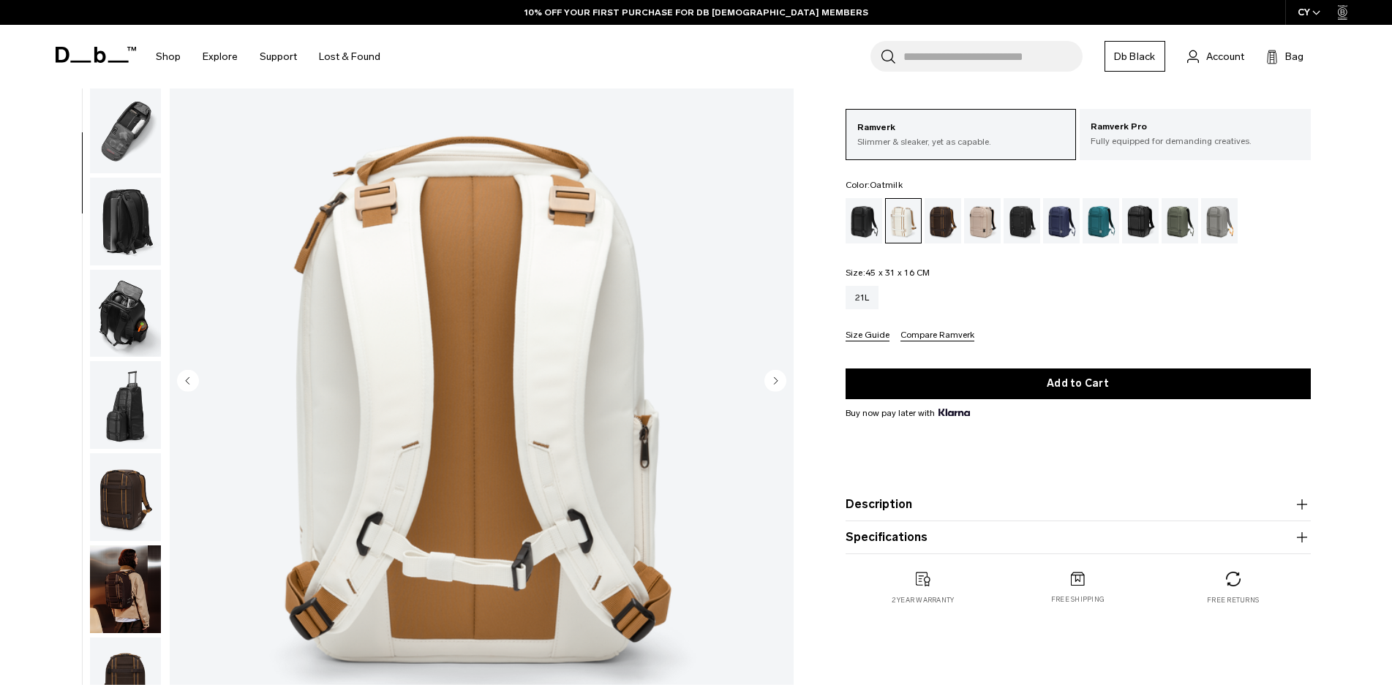
click at [125, 494] on img "button" at bounding box center [125, 497] width 71 height 88
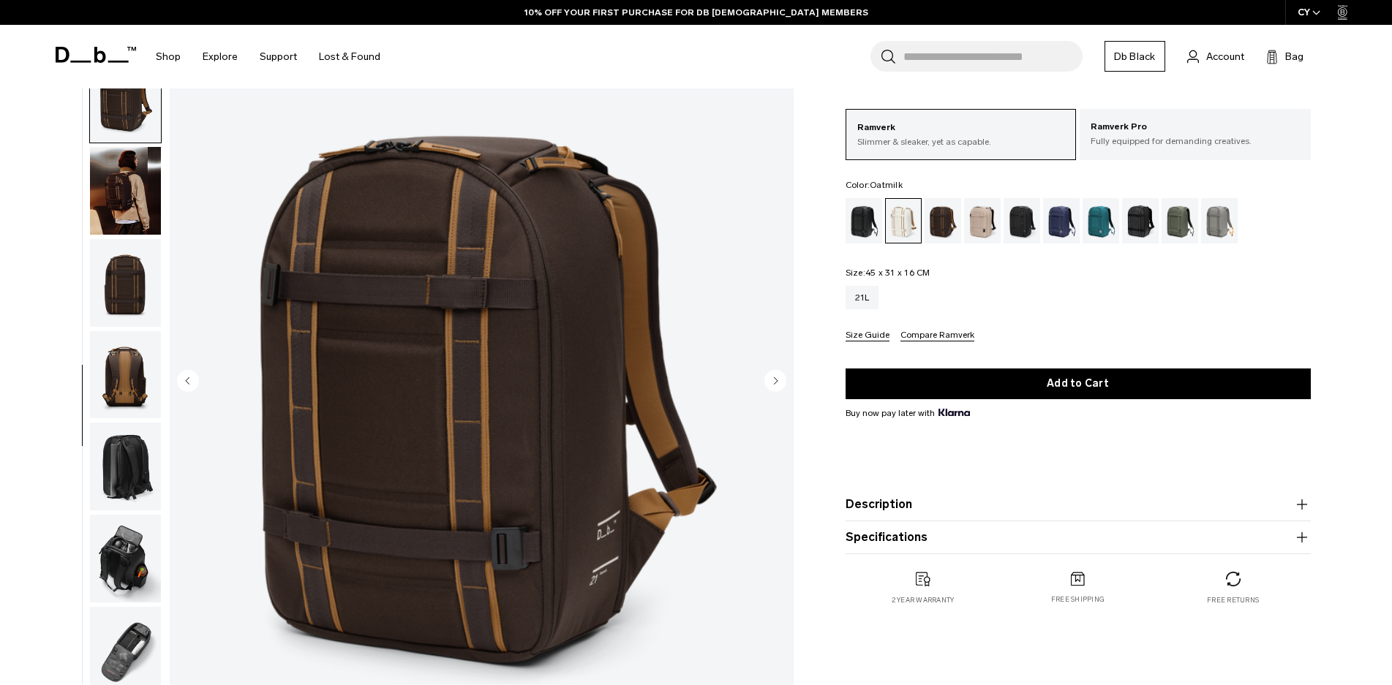
scroll to position [690, 0]
